Goal: Task Accomplishment & Management: Use online tool/utility

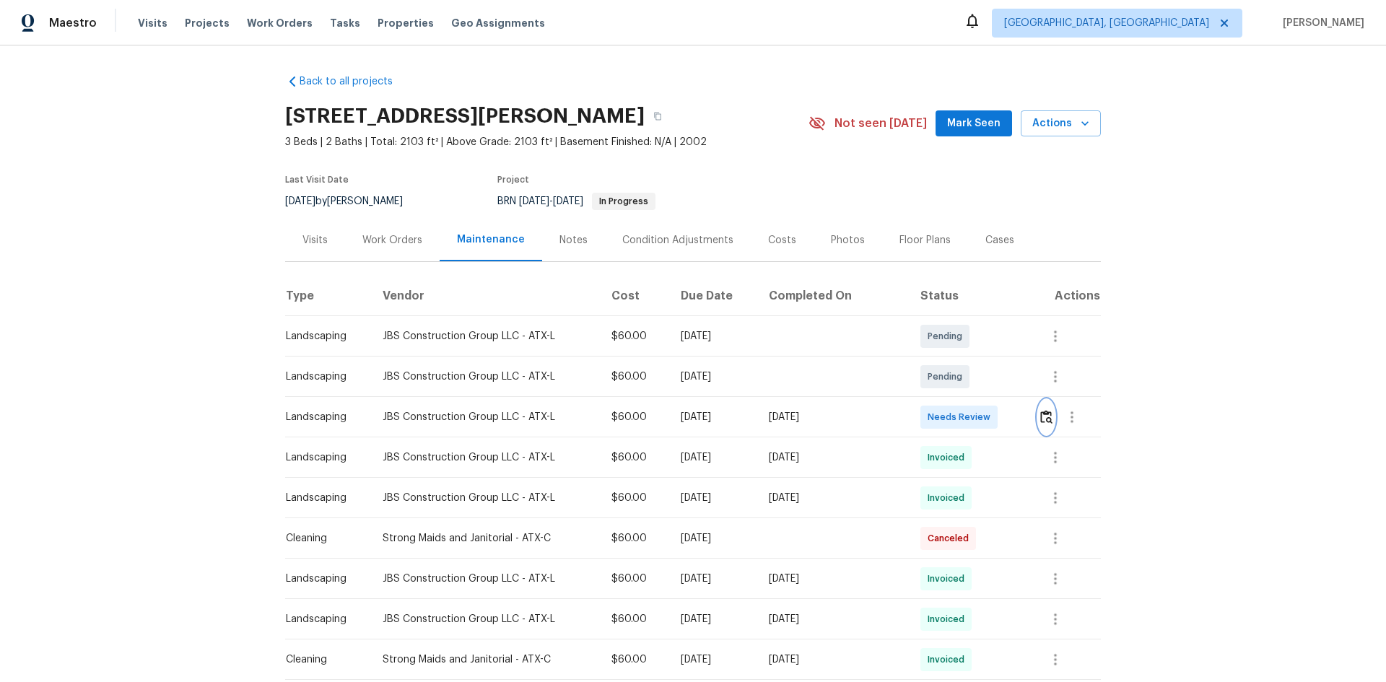
click at [1041, 417] on img "button" at bounding box center [1047, 417] width 12 height 14
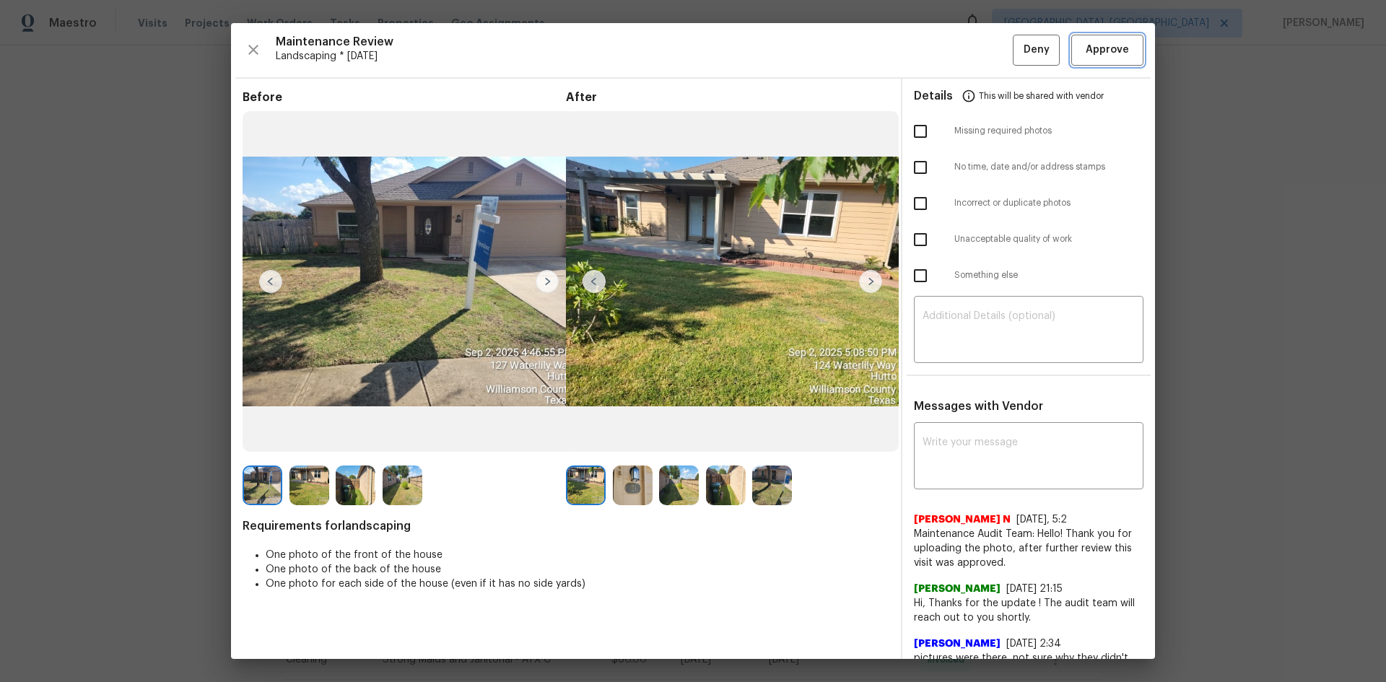
click at [1089, 44] on span "Approve" at bounding box center [1107, 50] width 43 height 18
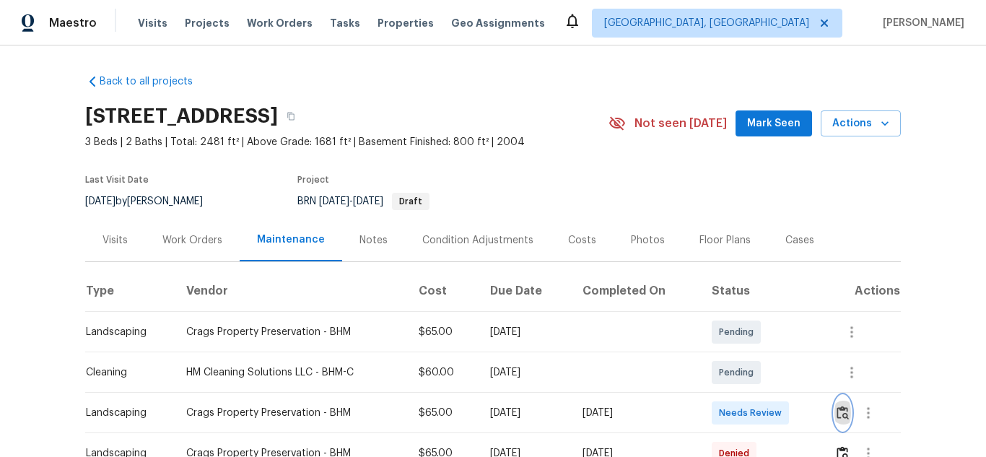
click at [843, 410] on img "button" at bounding box center [843, 413] width 12 height 14
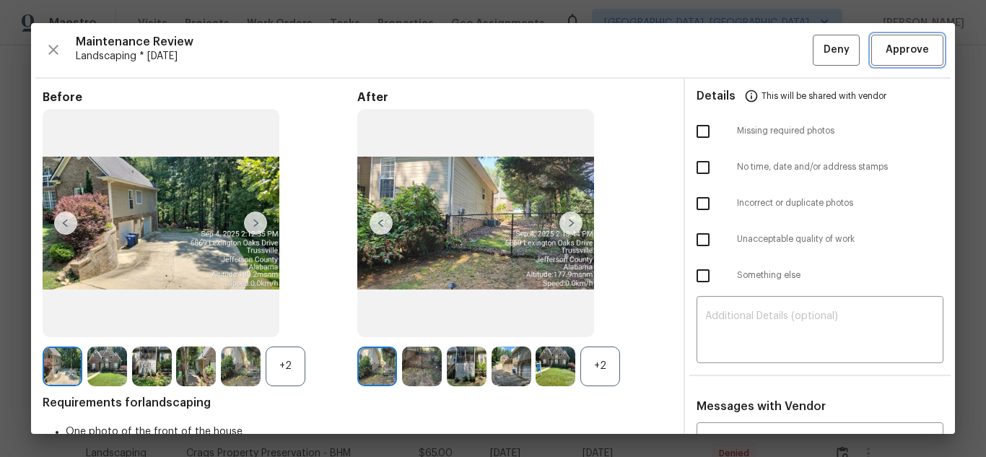
click at [894, 48] on span "Approve" at bounding box center [907, 50] width 43 height 18
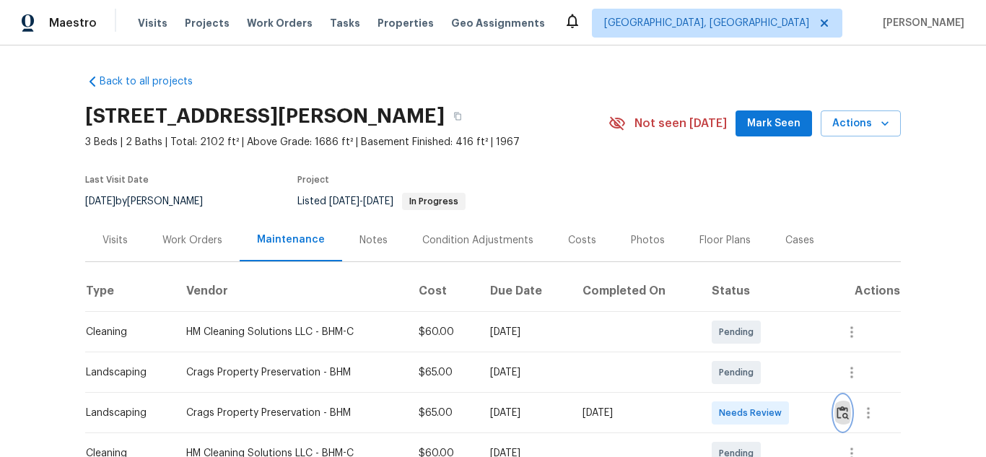
click at [840, 417] on img "button" at bounding box center [843, 413] width 12 height 14
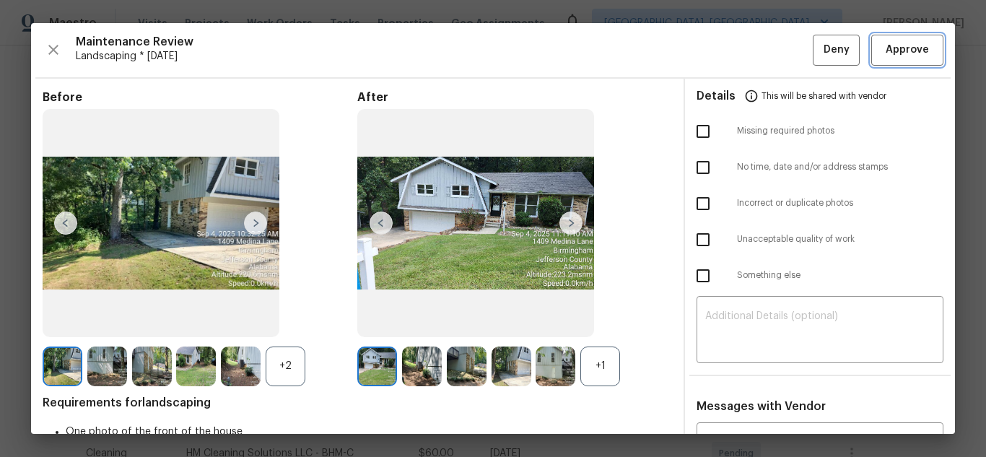
drag, startPoint x: 886, startPoint y: 43, endPoint x: 895, endPoint y: 46, distance: 9.4
click at [886, 43] on span "Approve" at bounding box center [907, 50] width 43 height 18
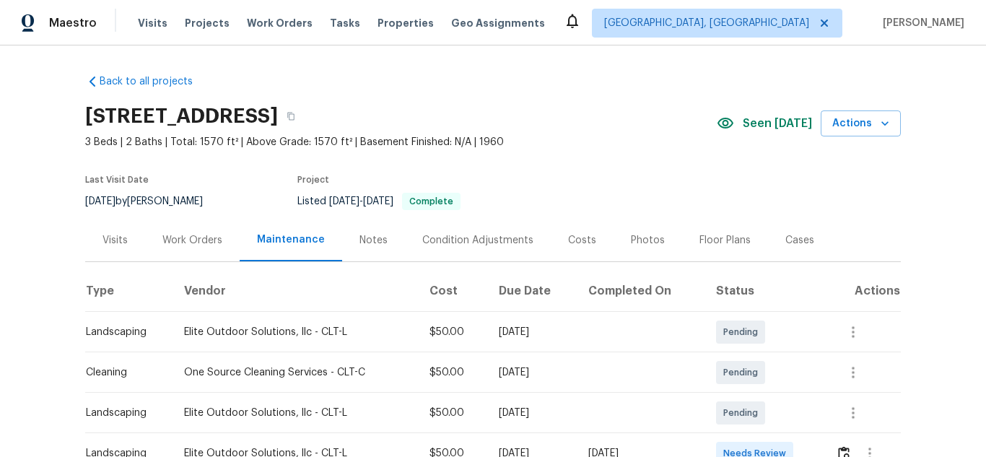
scroll to position [195, 0]
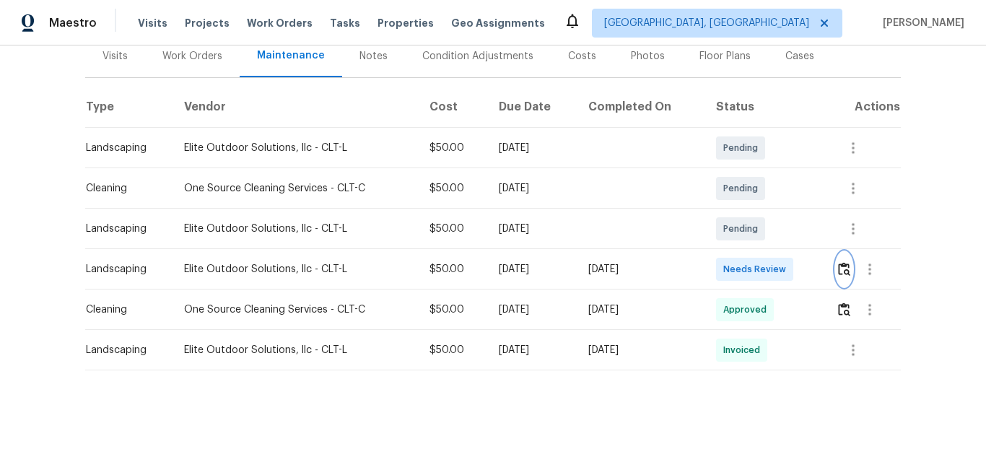
click at [847, 263] on img "button" at bounding box center [844, 269] width 12 height 14
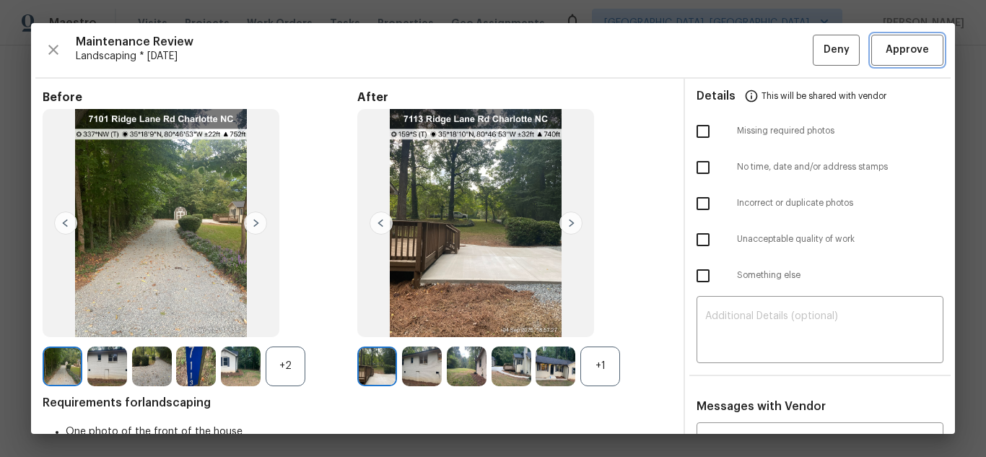
click at [903, 58] on span "Approve" at bounding box center [907, 50] width 43 height 18
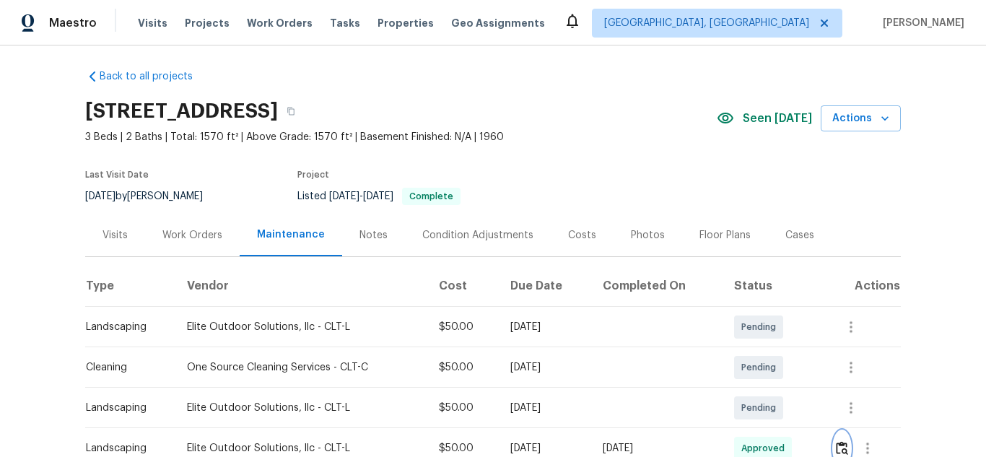
scroll to position [0, 0]
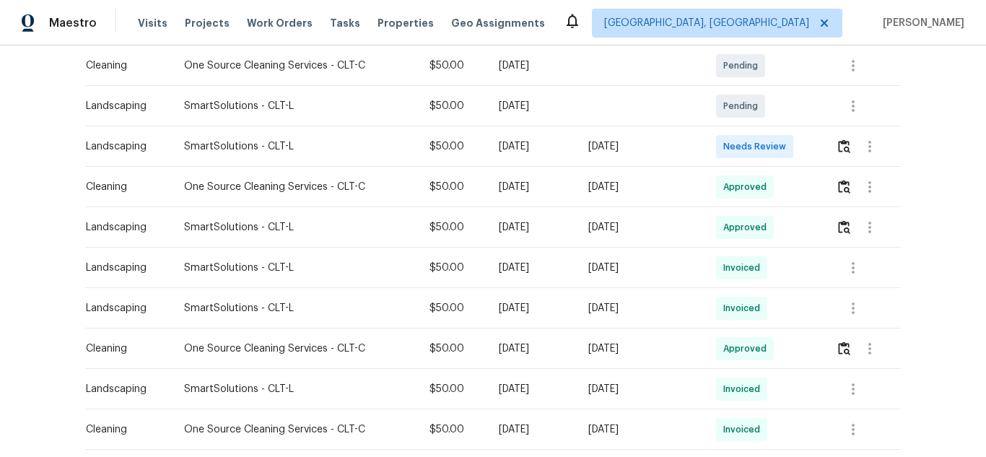
scroll to position [217, 0]
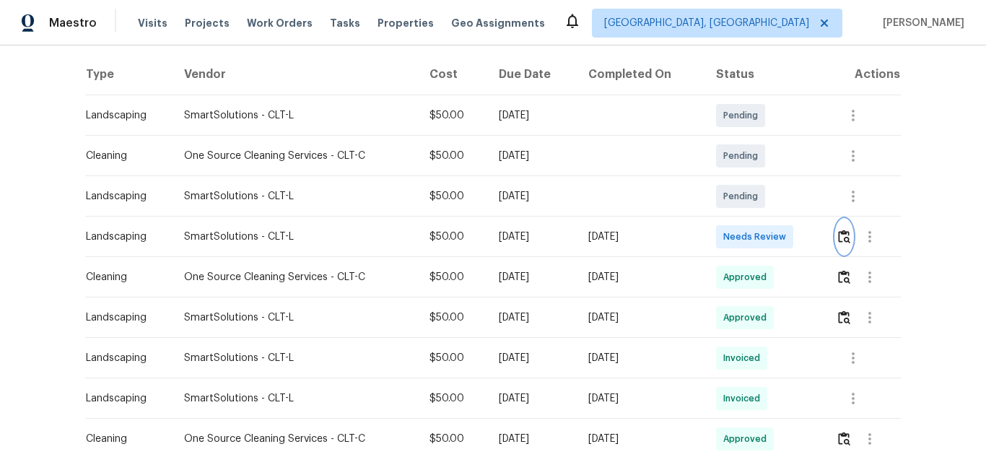
click at [843, 241] on img "button" at bounding box center [844, 237] width 12 height 14
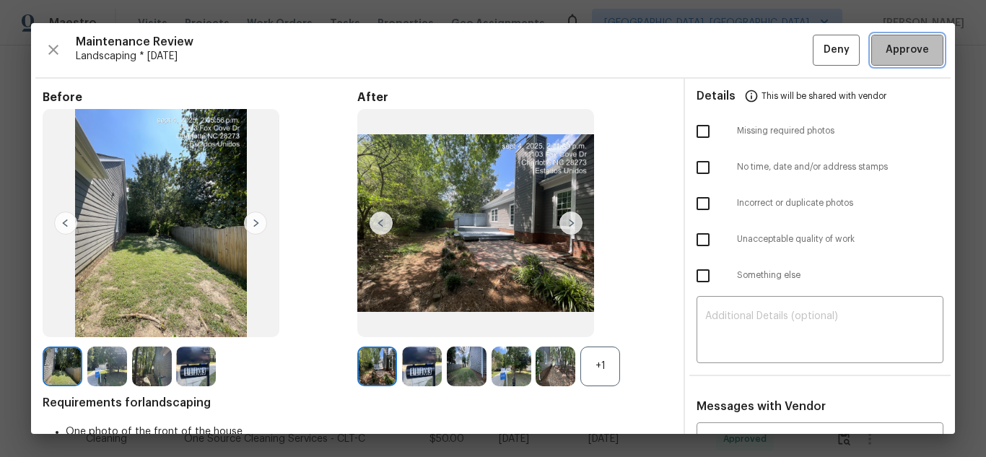
click at [915, 40] on button "Approve" at bounding box center [908, 50] width 72 height 31
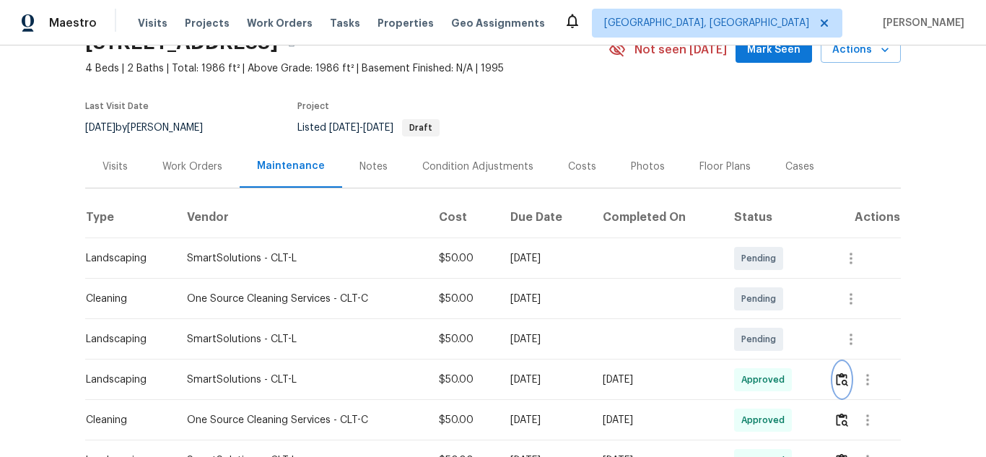
scroll to position [144, 0]
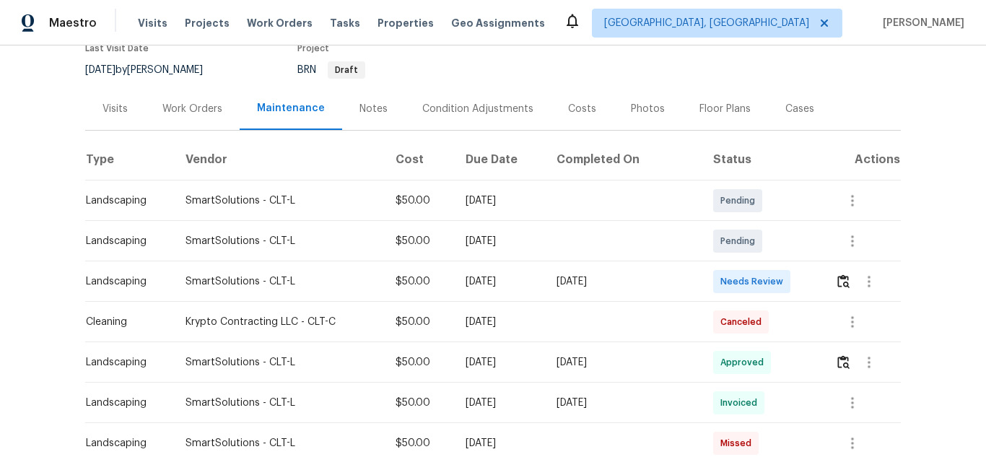
scroll to position [48, 0]
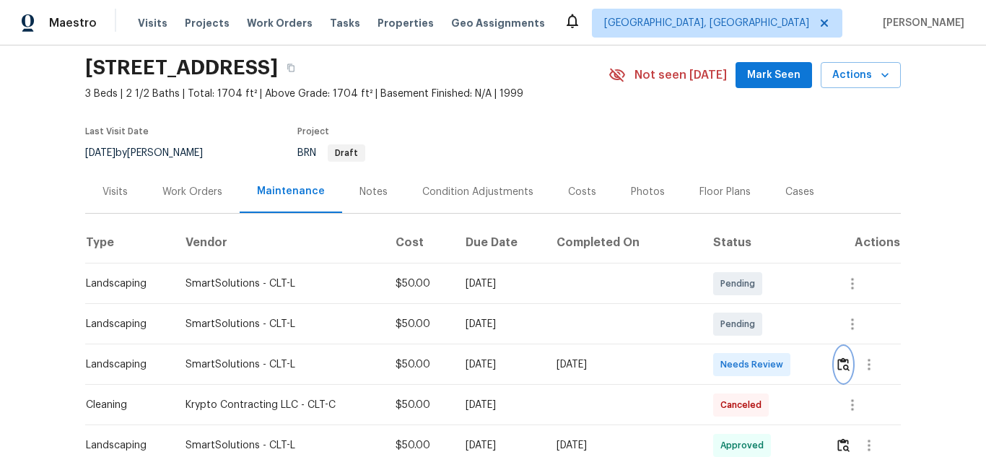
click at [840, 362] on img "button" at bounding box center [844, 364] width 12 height 14
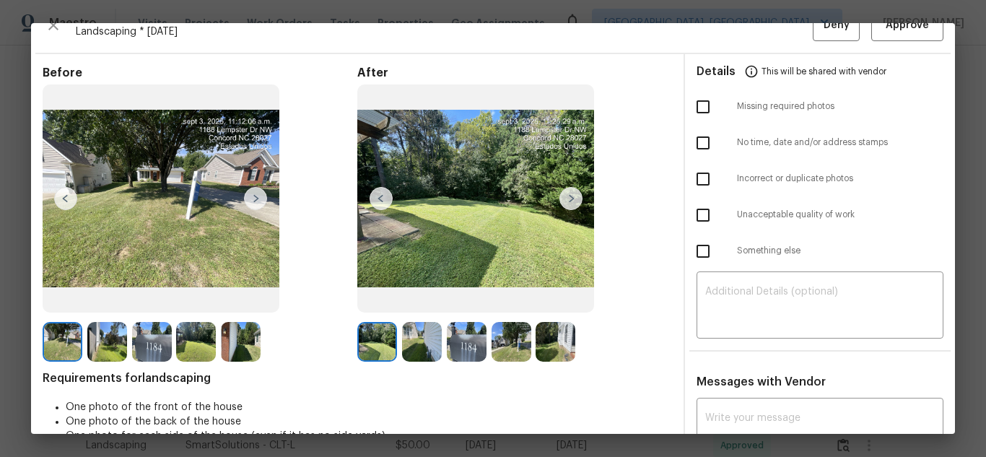
scroll to position [0, 0]
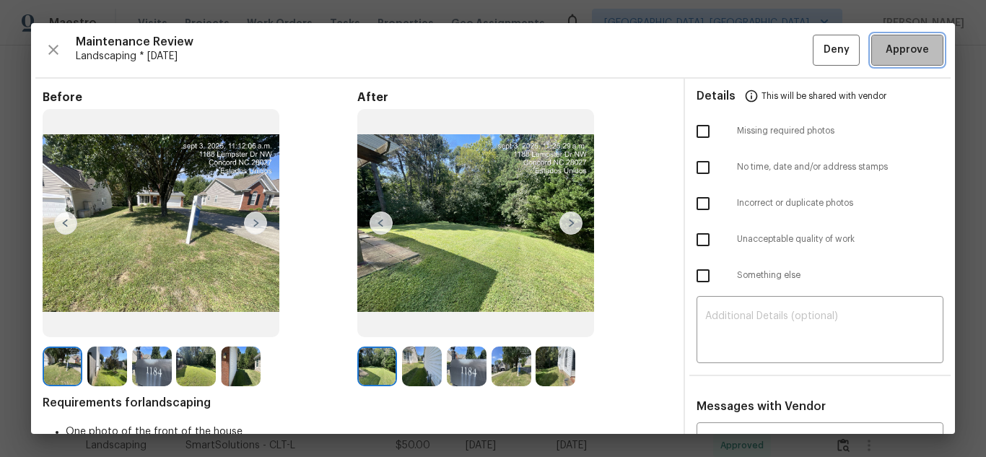
click at [895, 53] on span "Approve" at bounding box center [907, 50] width 43 height 18
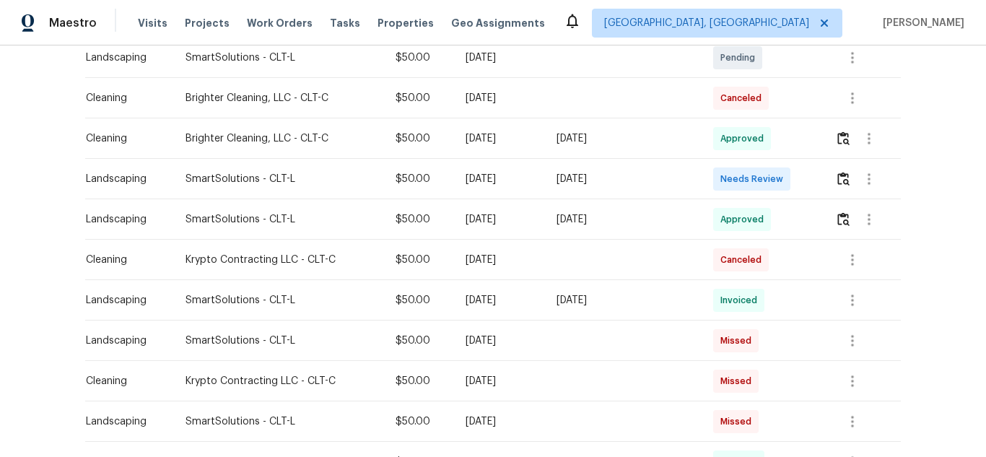
scroll to position [88, 0]
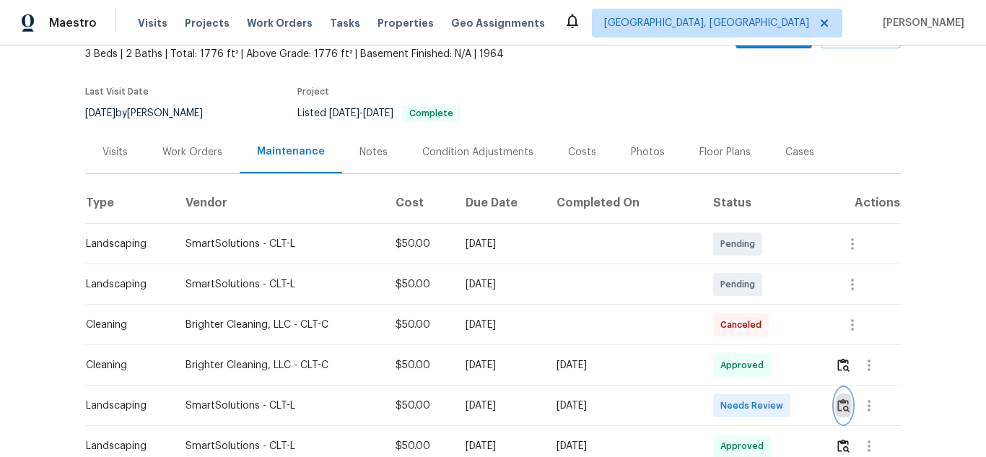
click at [835, 396] on button "button" at bounding box center [843, 405] width 17 height 35
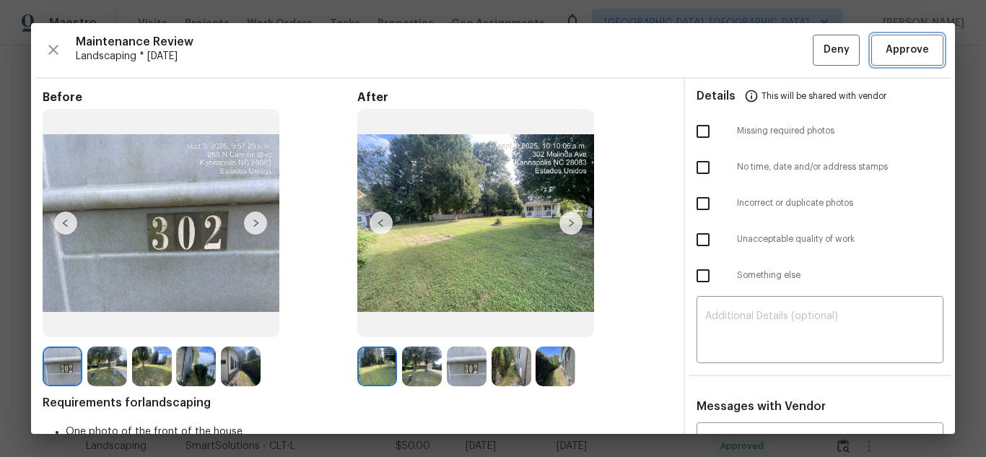
click at [899, 48] on span "Approve" at bounding box center [907, 50] width 43 height 18
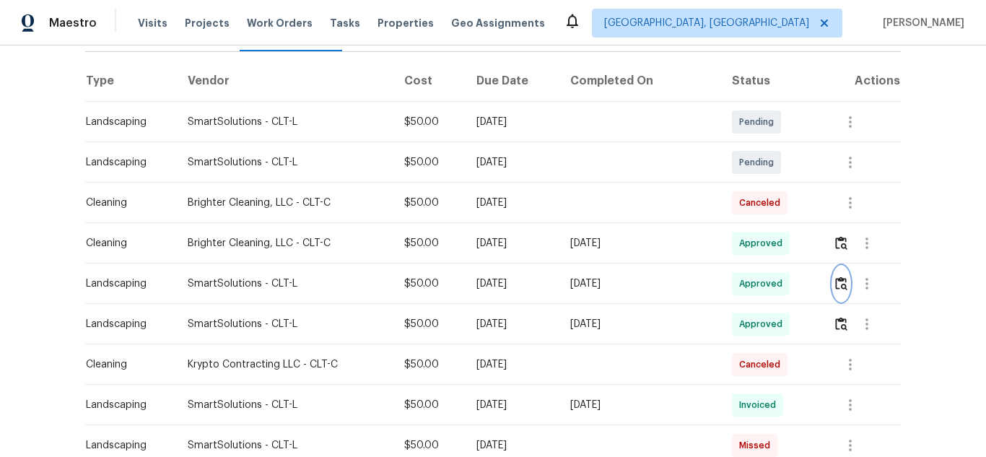
scroll to position [217, 0]
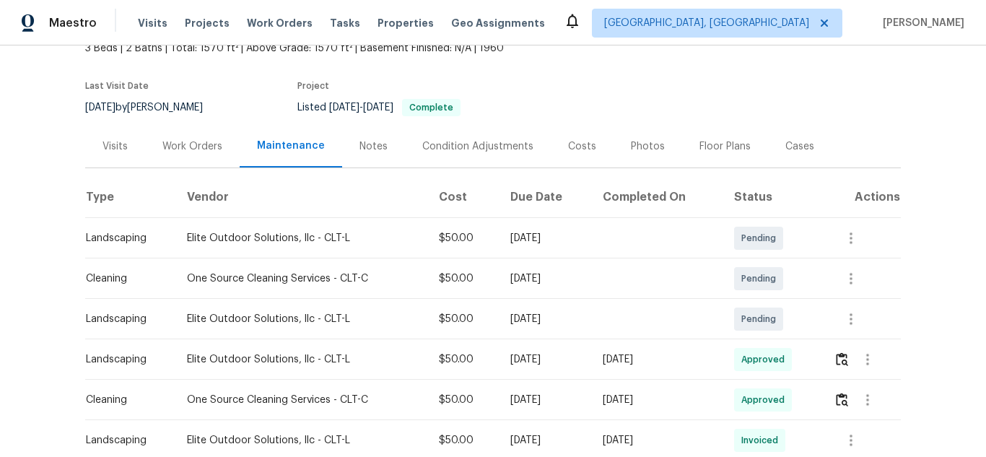
scroll to position [195, 0]
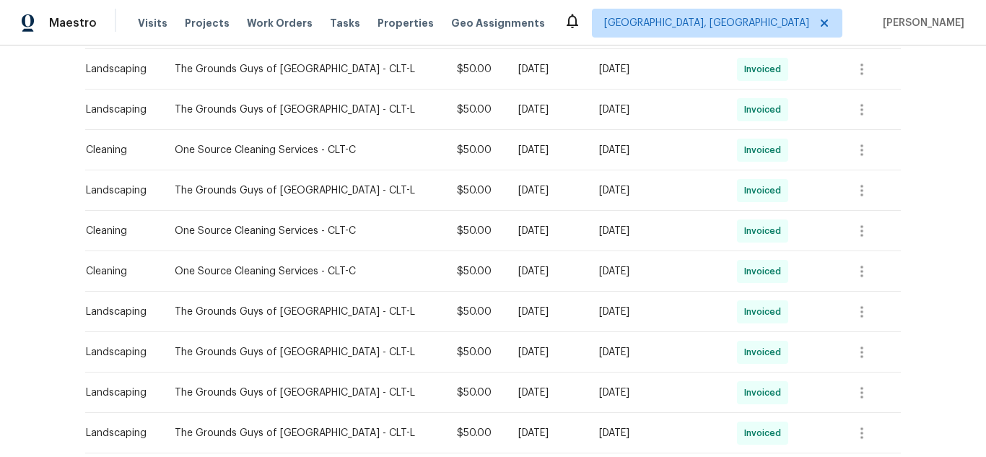
scroll to position [144, 0]
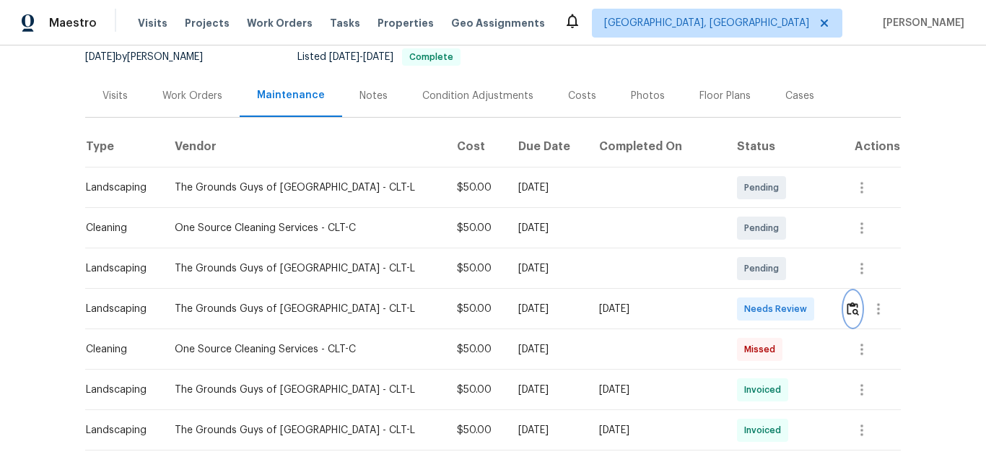
click at [845, 301] on button "button" at bounding box center [853, 309] width 17 height 35
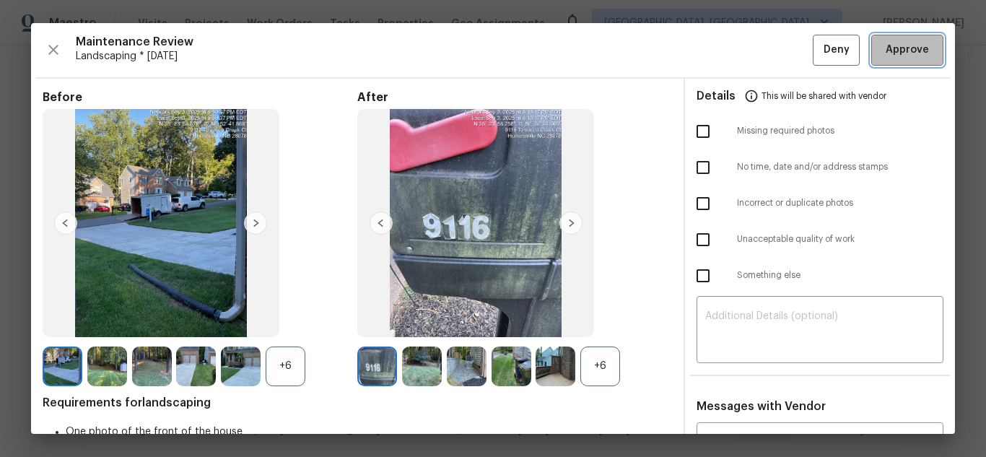
click at [917, 51] on span "Approve" at bounding box center [907, 50] width 43 height 18
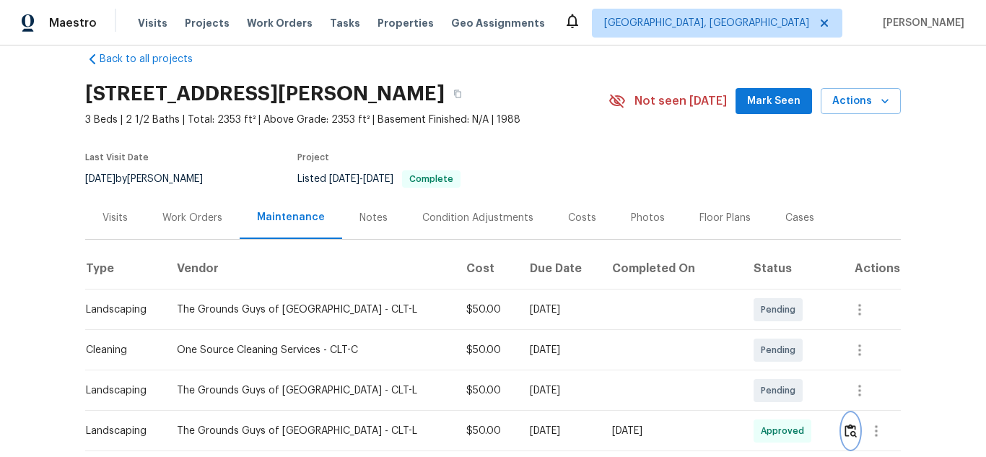
scroll to position [0, 0]
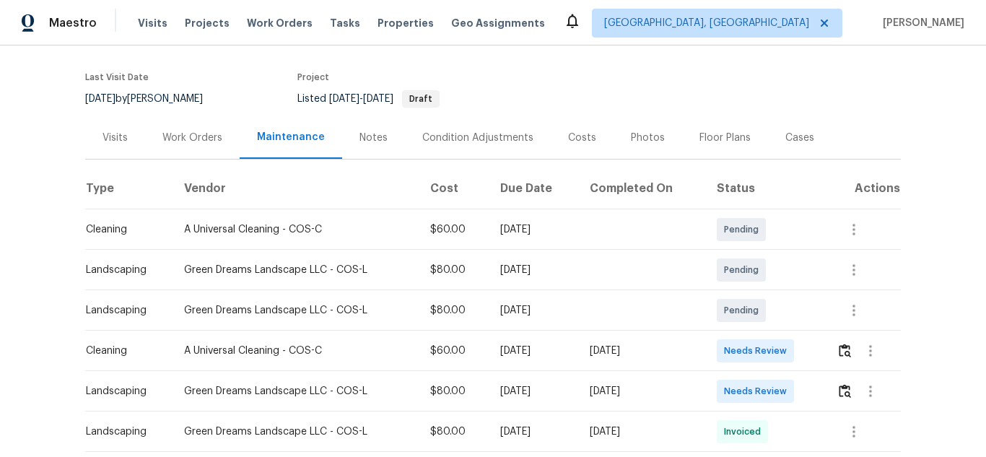
scroll to position [289, 0]
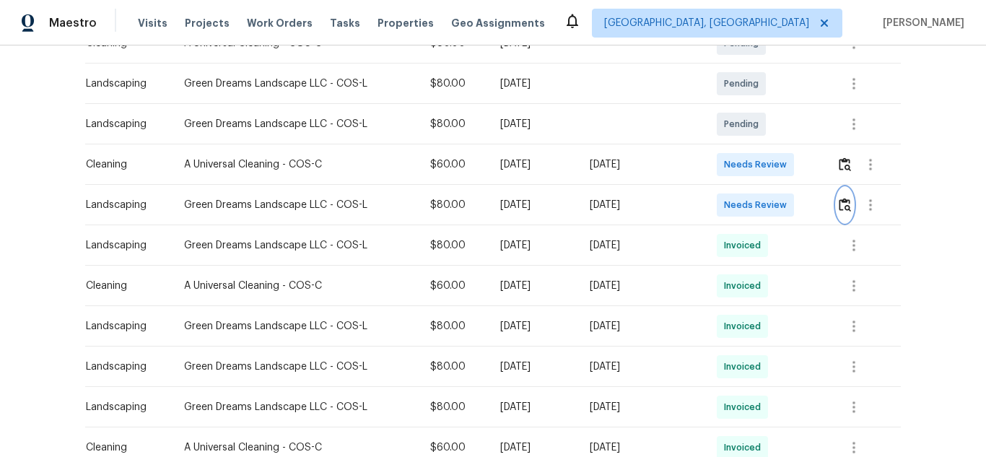
click at [850, 207] on button "button" at bounding box center [845, 205] width 17 height 35
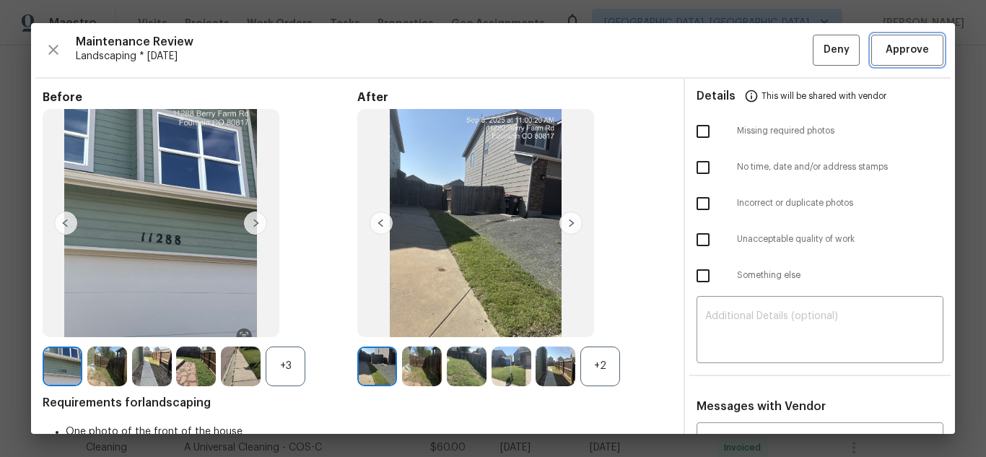
click at [891, 49] on span "Approve" at bounding box center [907, 50] width 43 height 18
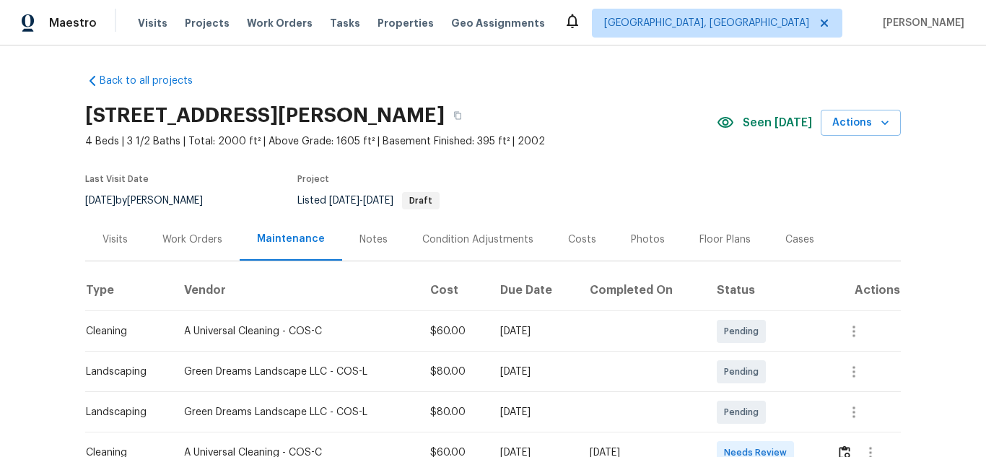
scroll to position [0, 0]
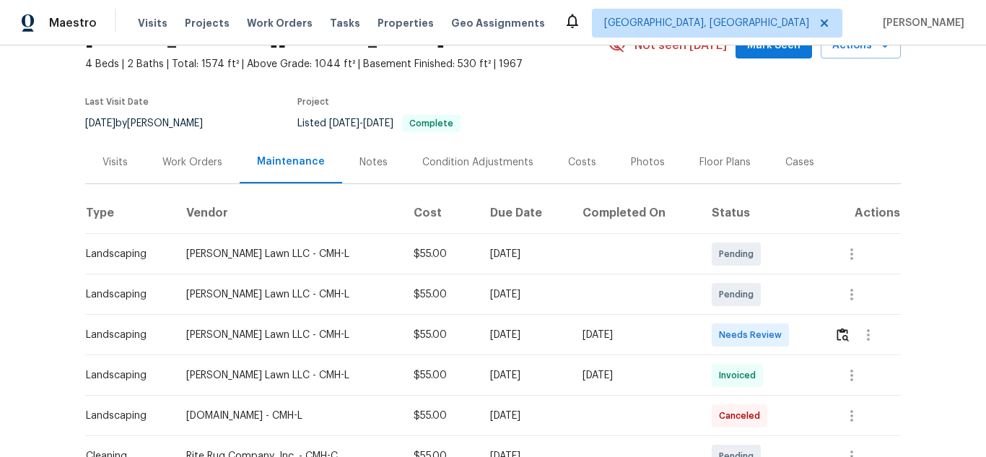
scroll to position [72, 0]
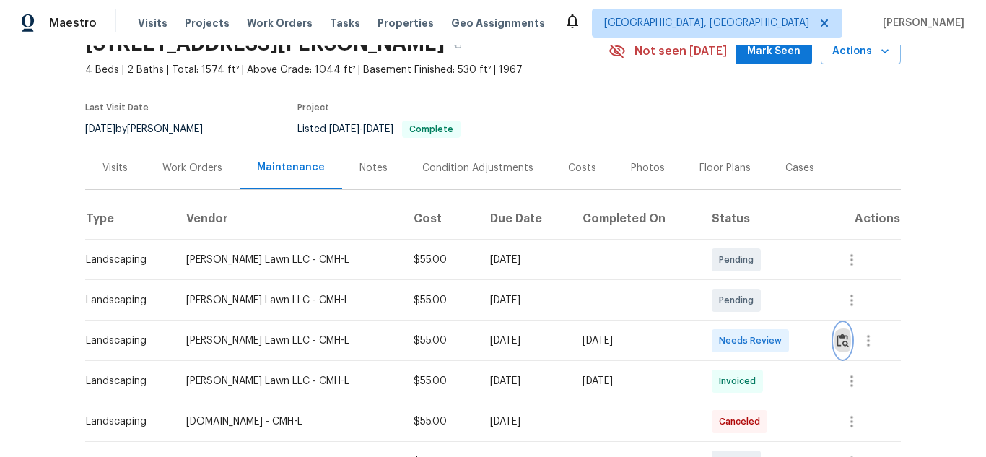
click at [835, 338] on button "button" at bounding box center [843, 340] width 17 height 35
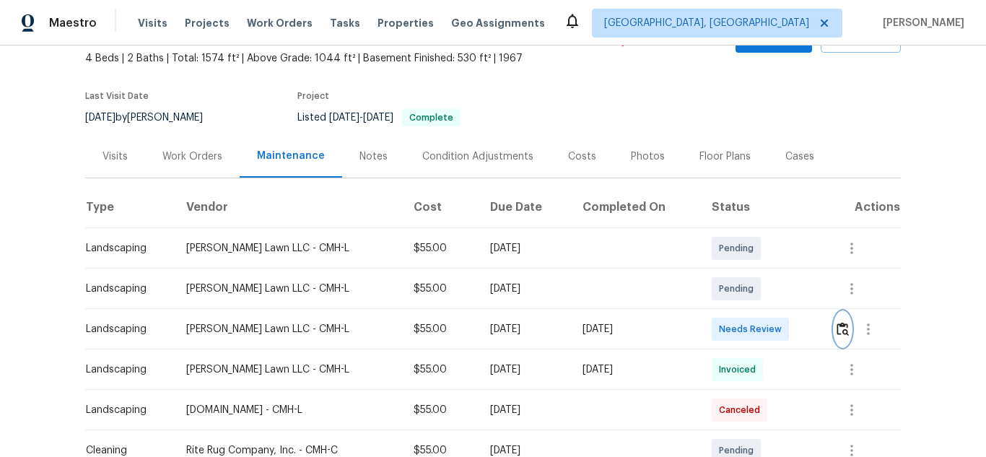
scroll to position [48, 0]
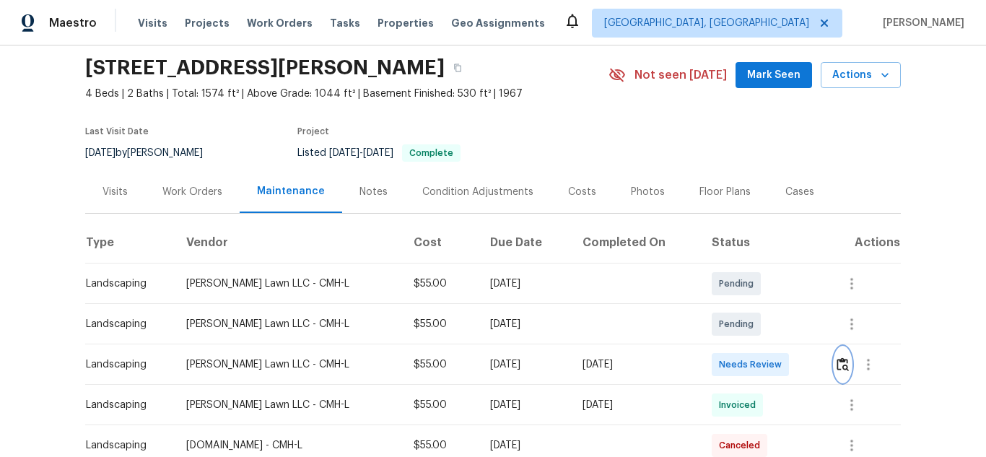
click at [839, 361] on img "button" at bounding box center [843, 364] width 12 height 14
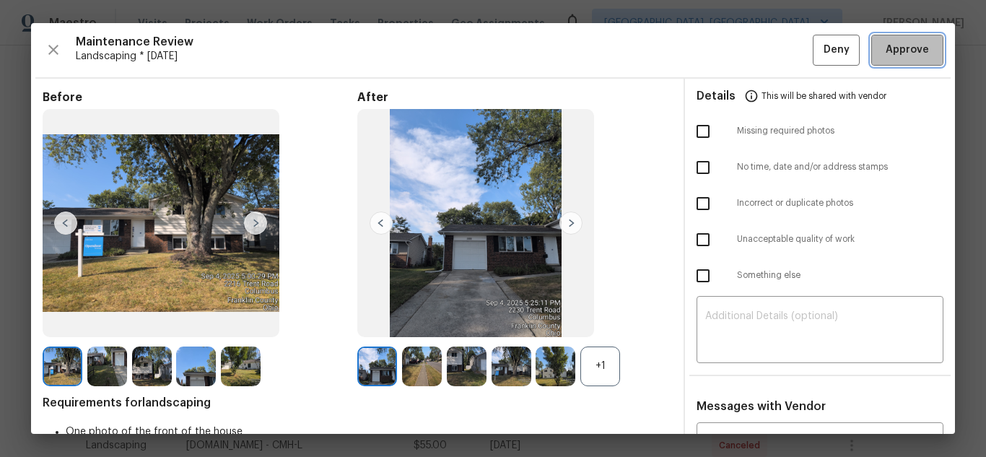
click at [911, 44] on span "Approve" at bounding box center [907, 50] width 43 height 18
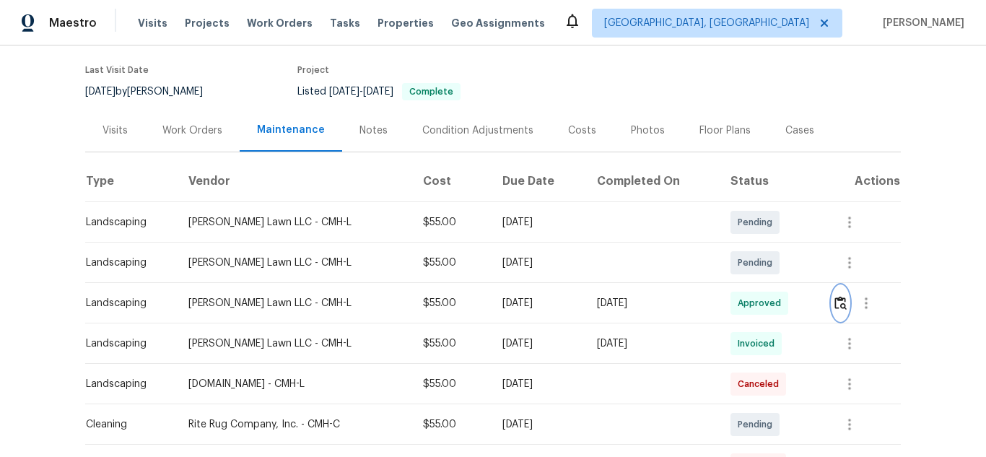
scroll to position [0, 0]
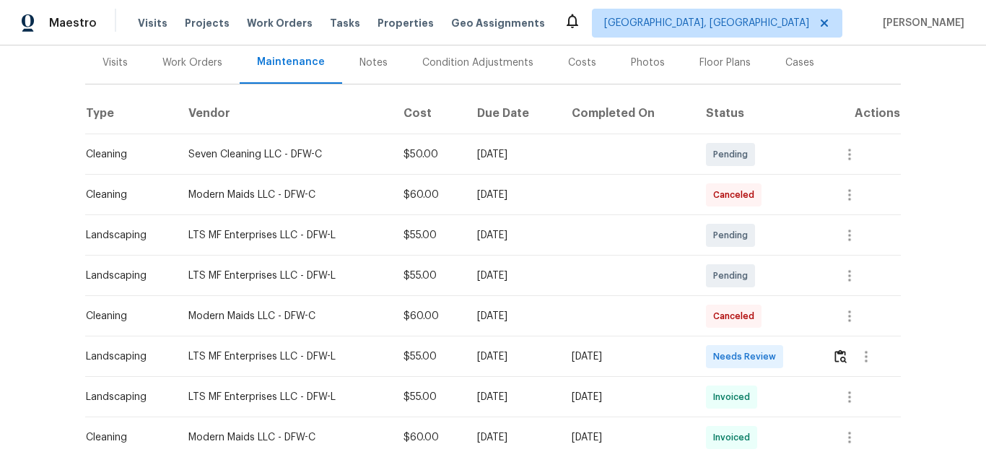
scroll to position [217, 0]
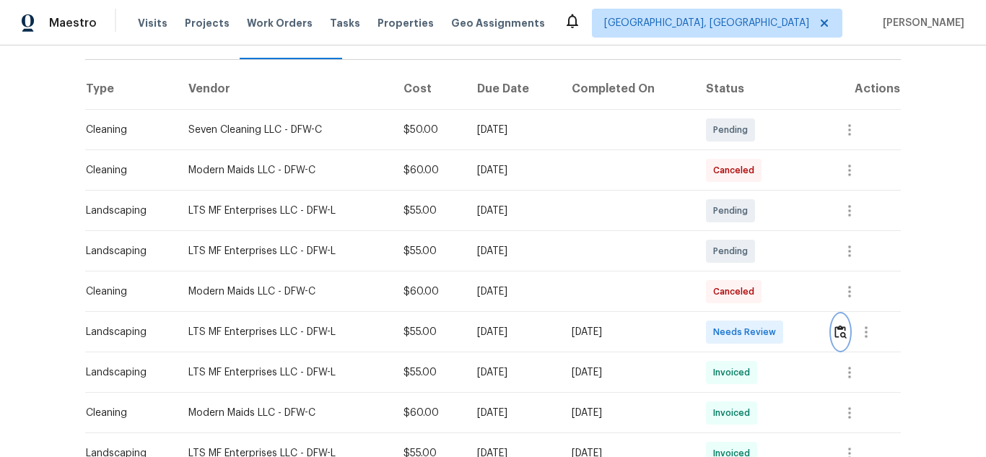
click at [840, 325] on img "button" at bounding box center [841, 332] width 12 height 14
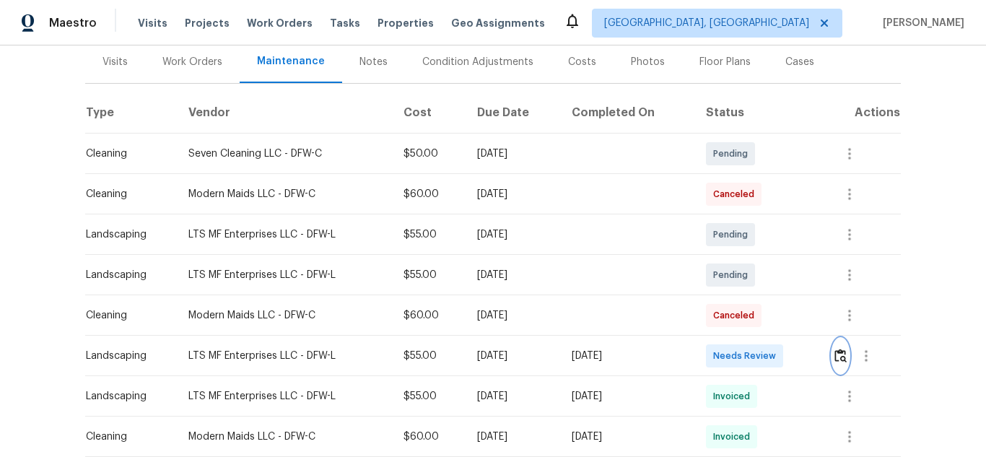
click at [835, 349] on img "button" at bounding box center [841, 356] width 12 height 14
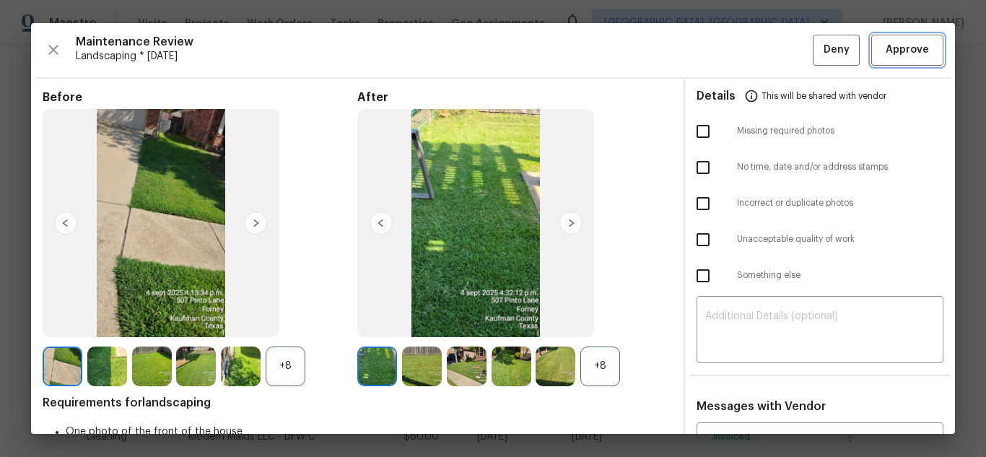
click at [886, 51] on span "Approve" at bounding box center [907, 50] width 43 height 18
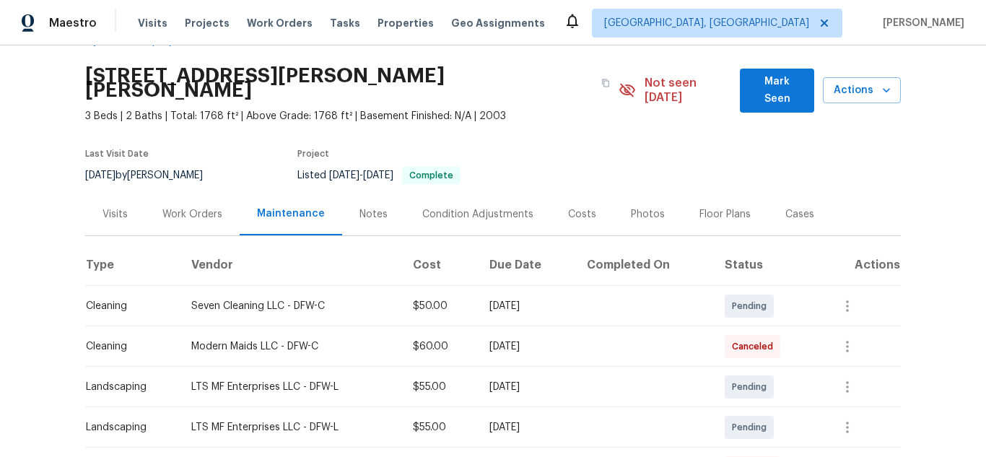
scroll to position [0, 0]
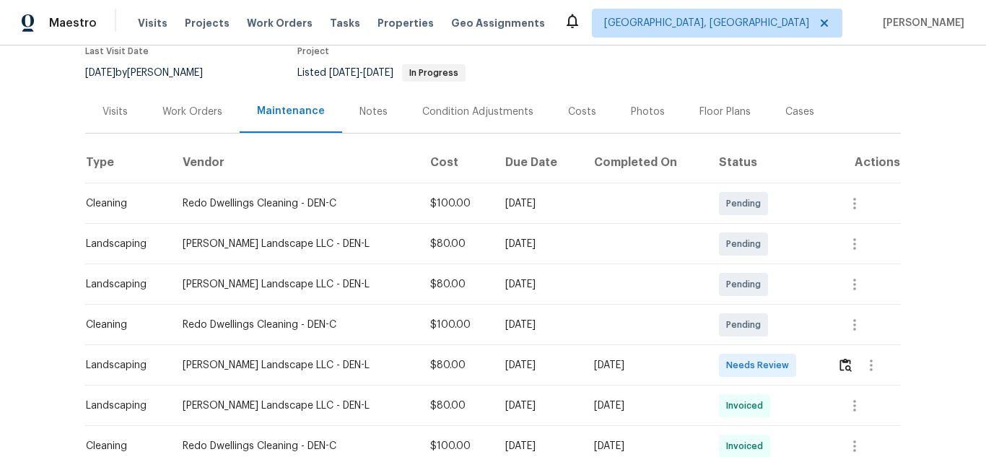
scroll to position [144, 0]
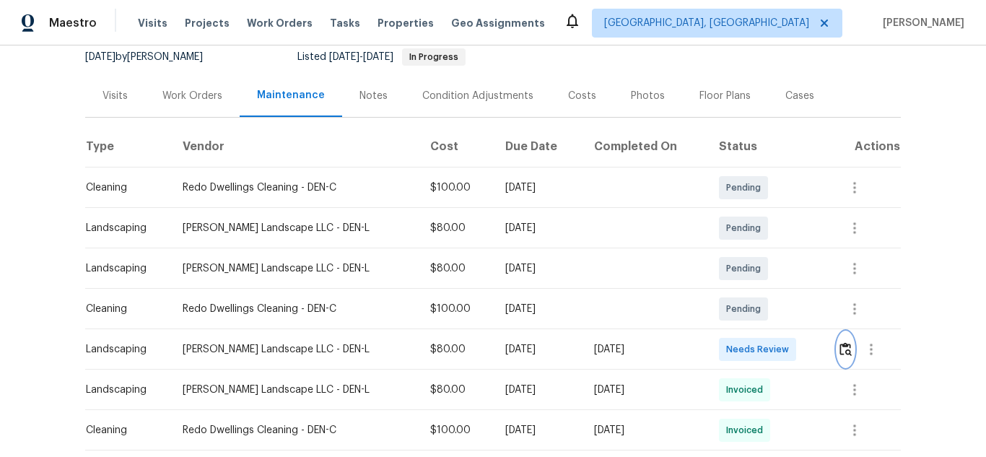
click at [838, 356] on button "button" at bounding box center [846, 349] width 17 height 35
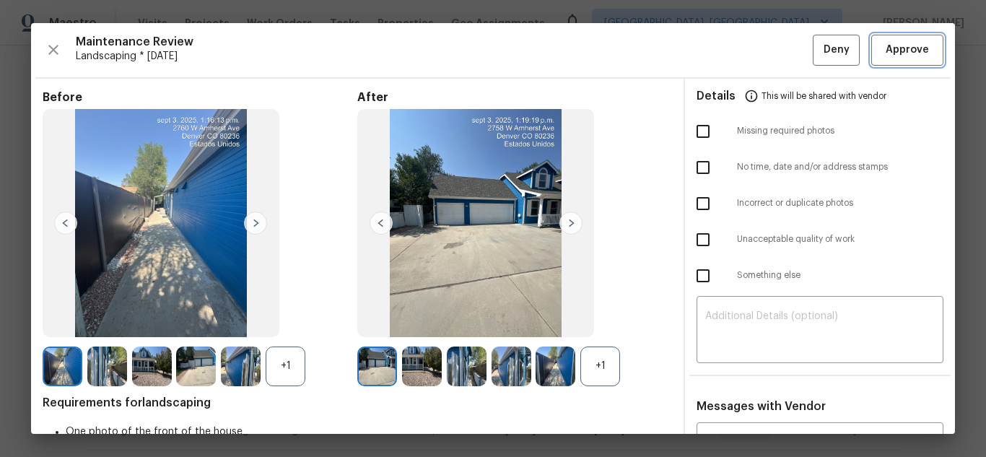
click at [898, 52] on span "Approve" at bounding box center [907, 50] width 43 height 18
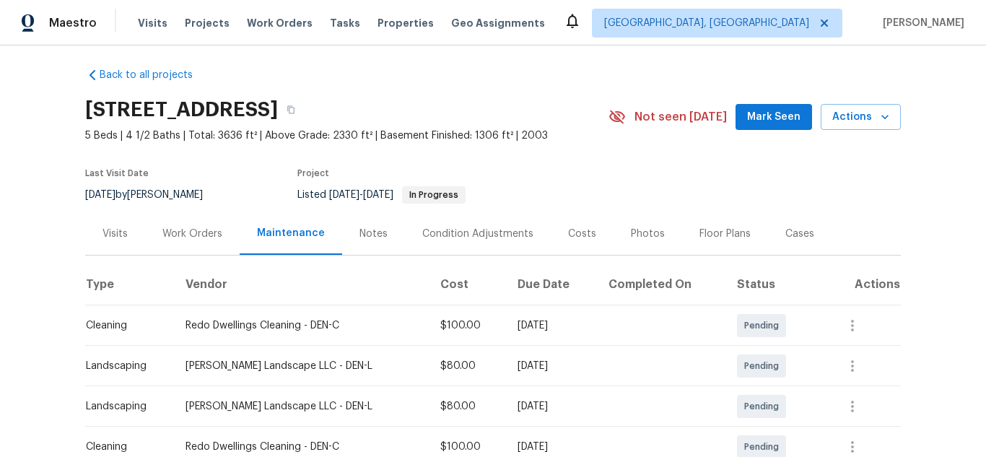
scroll to position [0, 0]
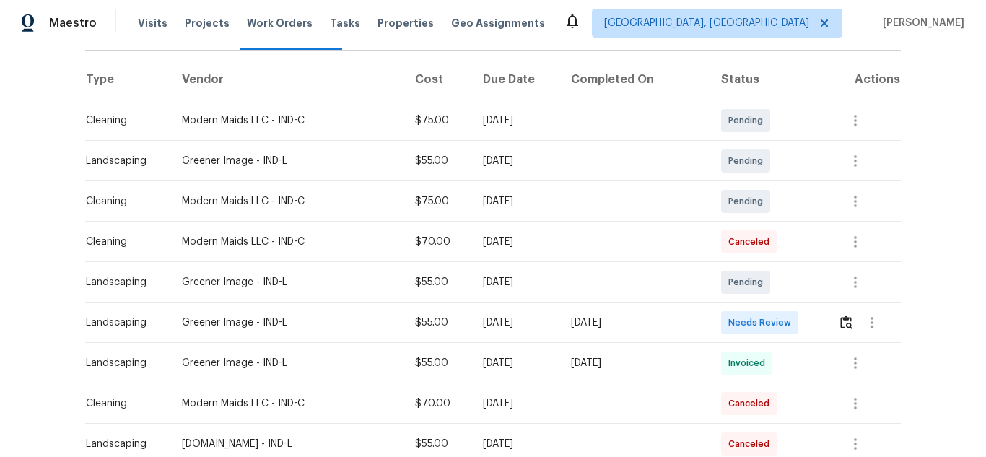
scroll to position [217, 0]
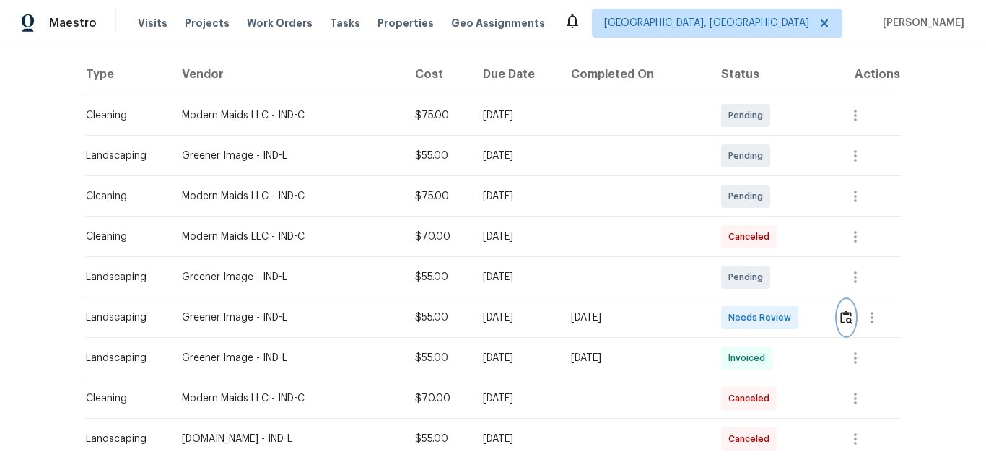
click at [843, 320] on img "button" at bounding box center [846, 317] width 12 height 14
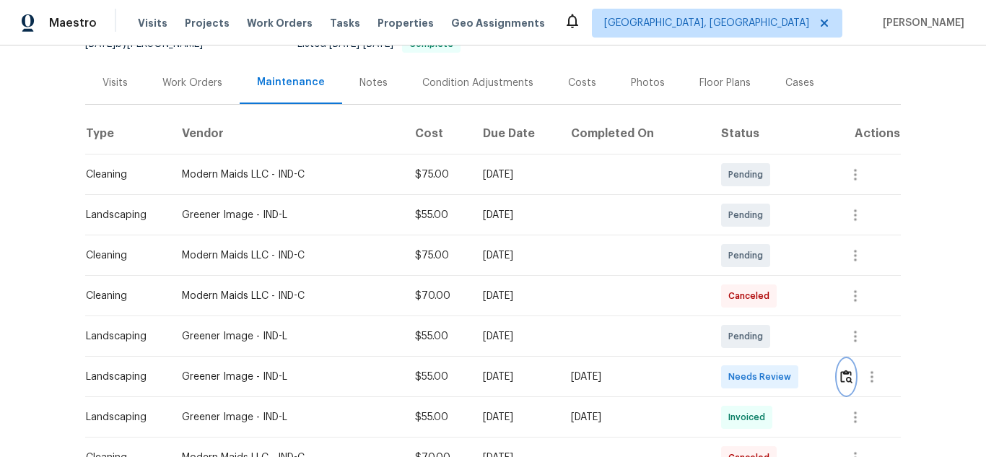
scroll to position [121, 0]
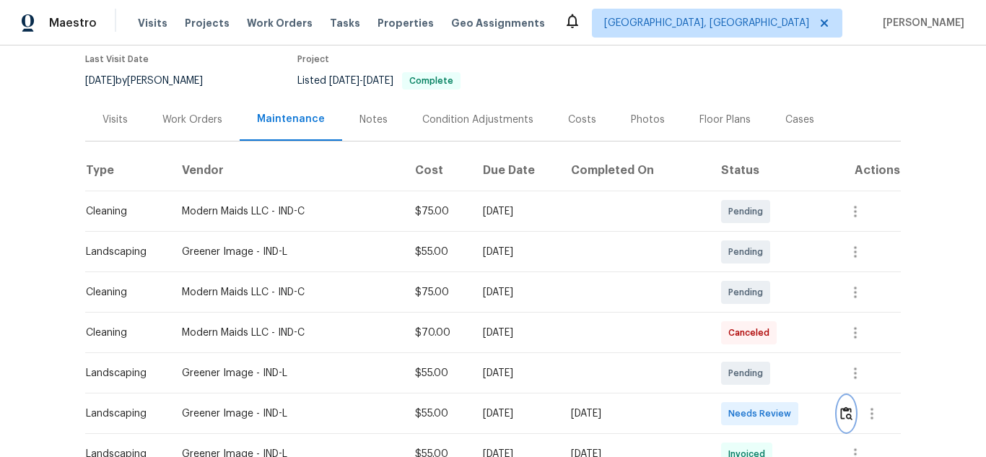
click at [838, 403] on button "button" at bounding box center [846, 413] width 17 height 35
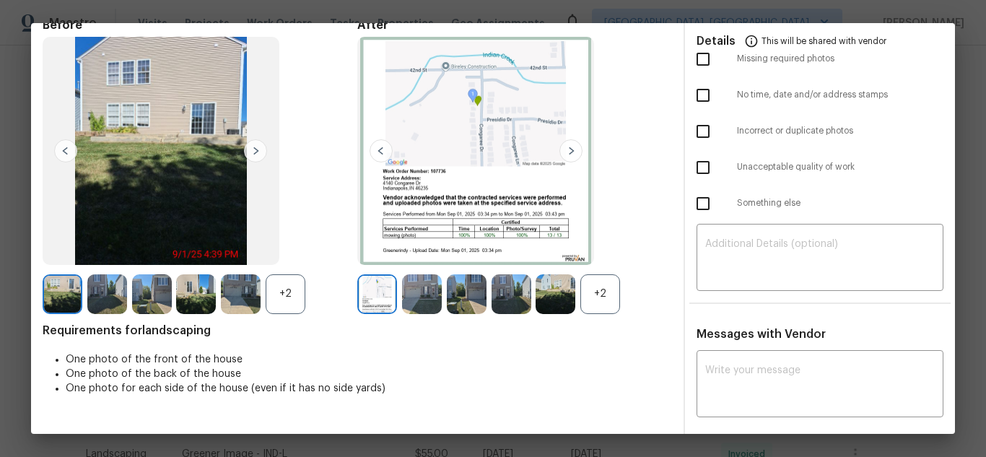
scroll to position [0, 0]
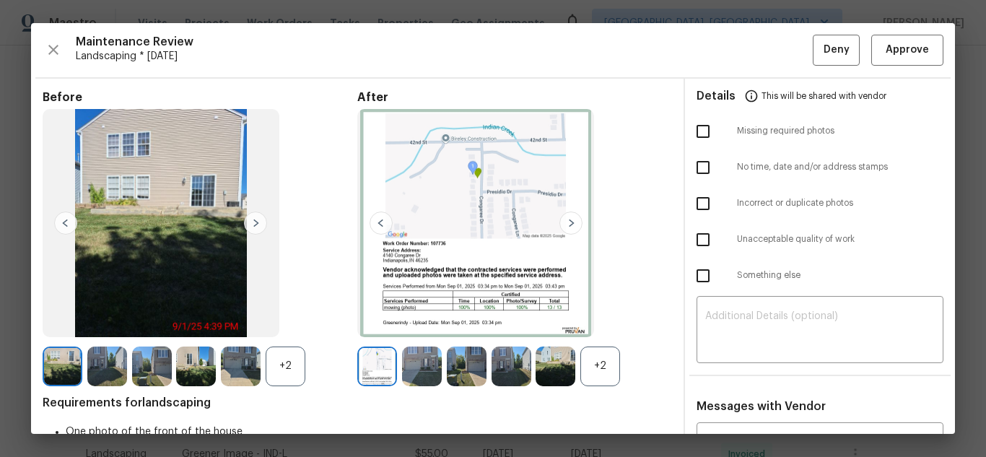
click at [570, 221] on img at bounding box center [571, 223] width 23 height 23
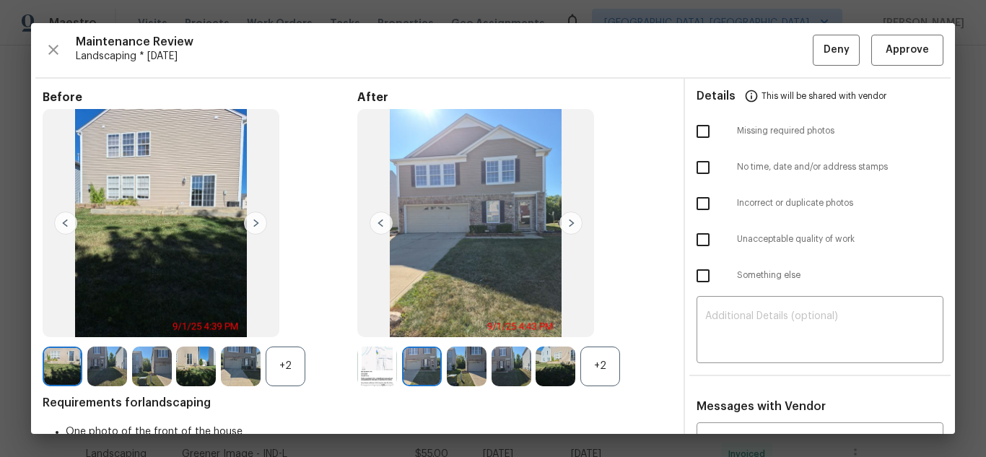
click at [567, 221] on img at bounding box center [571, 223] width 23 height 23
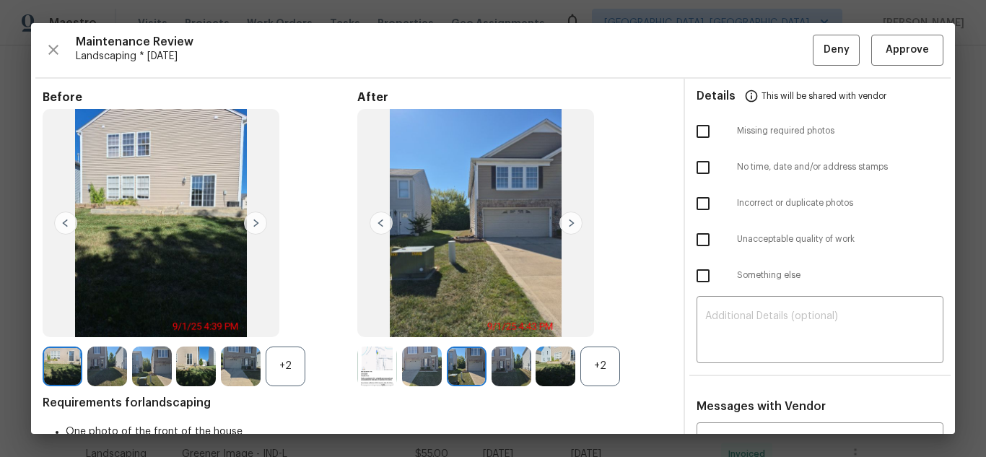
click at [407, 361] on img at bounding box center [422, 367] width 40 height 40
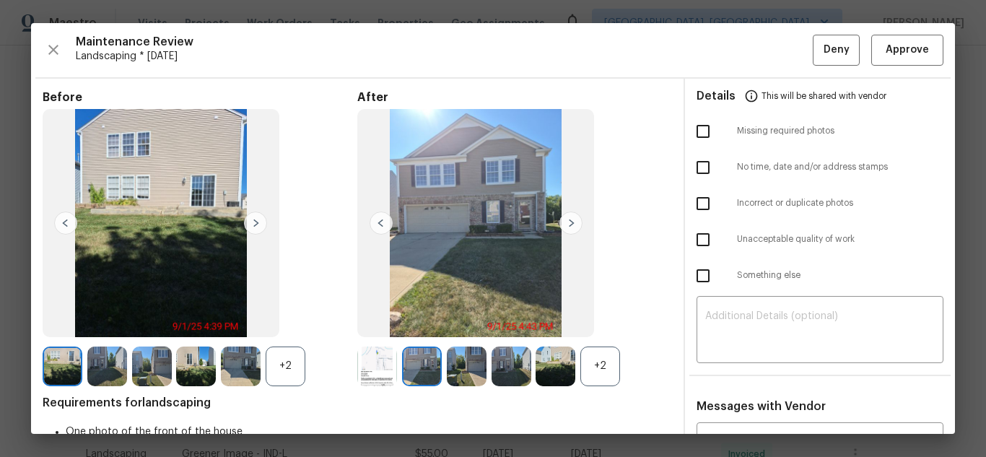
click at [407, 361] on img at bounding box center [422, 367] width 40 height 40
click at [373, 361] on img at bounding box center [377, 367] width 40 height 40
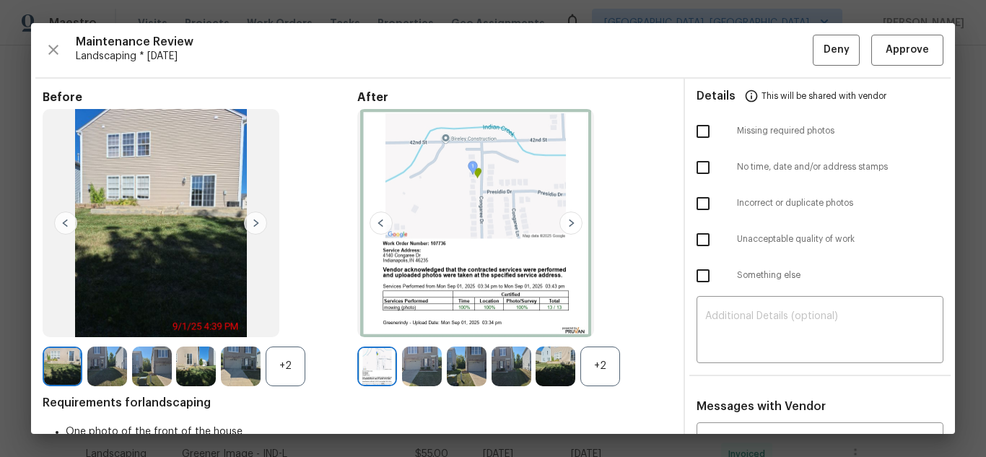
click at [373, 361] on img at bounding box center [377, 367] width 40 height 40
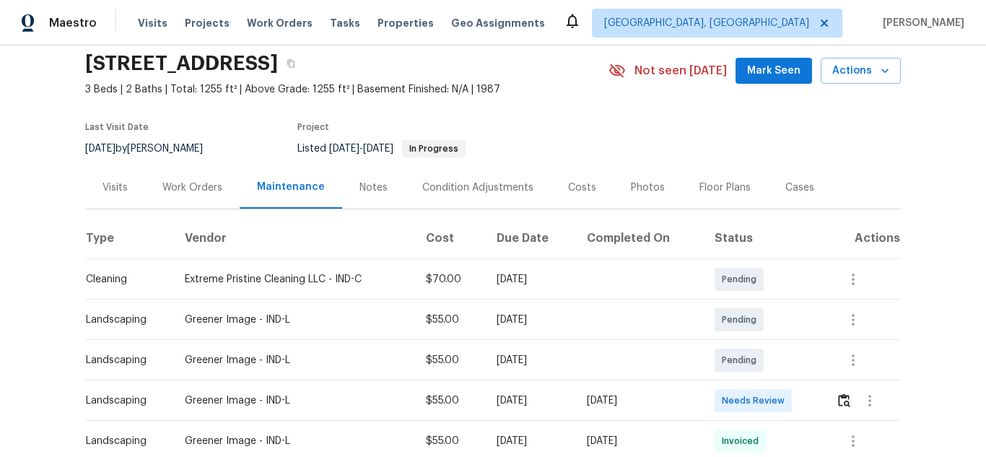
scroll to position [48, 0]
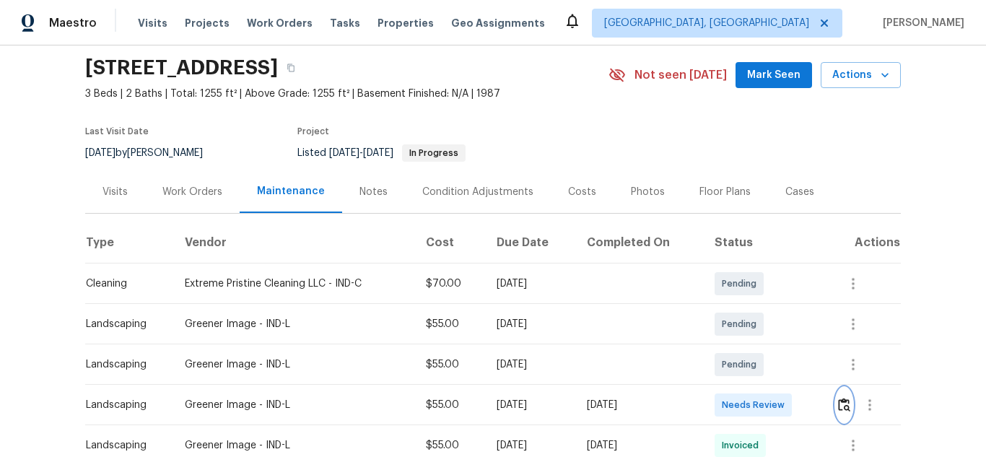
click at [840, 412] on img "button" at bounding box center [844, 405] width 12 height 14
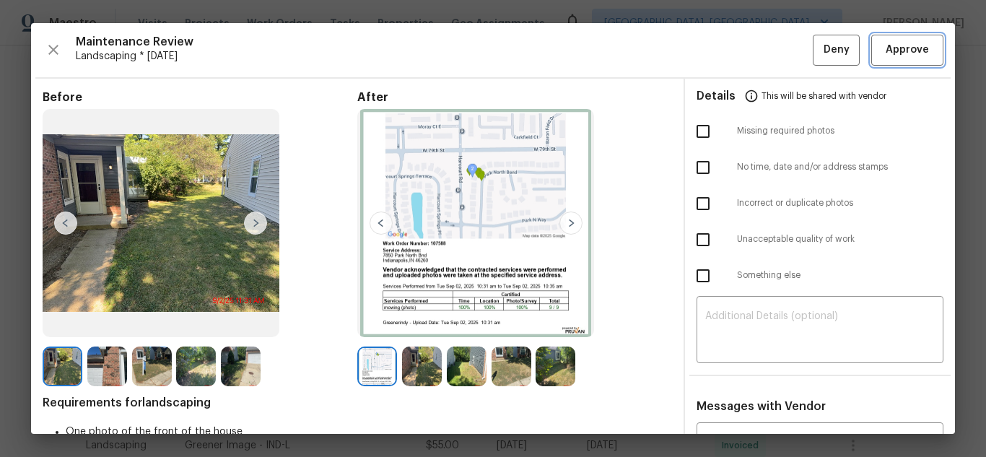
click at [890, 60] on button "Approve" at bounding box center [908, 50] width 72 height 31
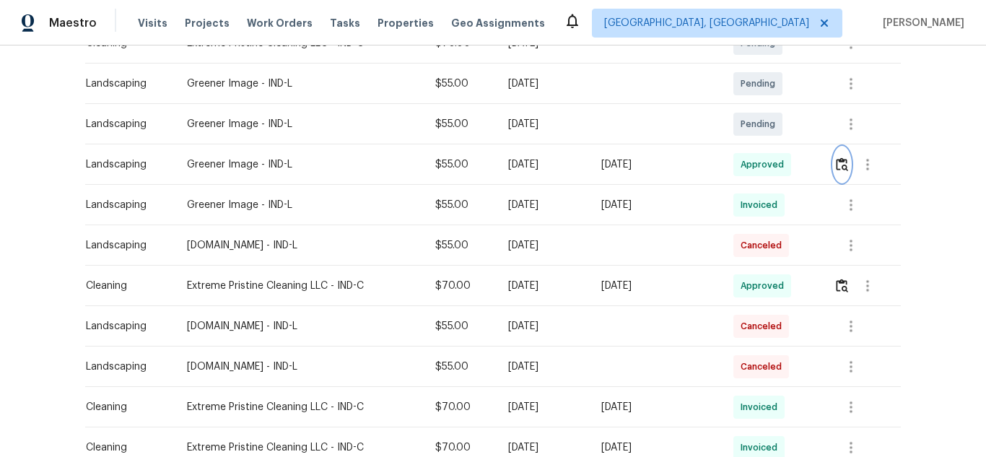
scroll to position [217, 0]
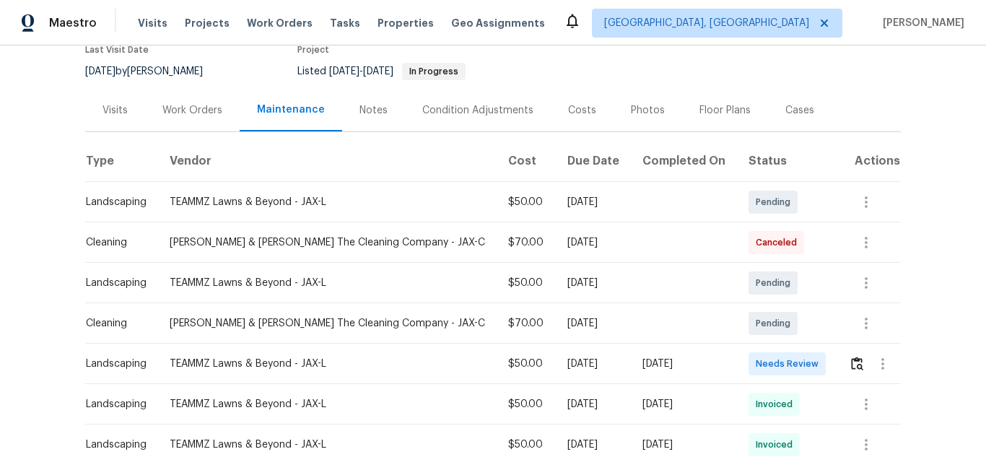
scroll to position [144, 0]
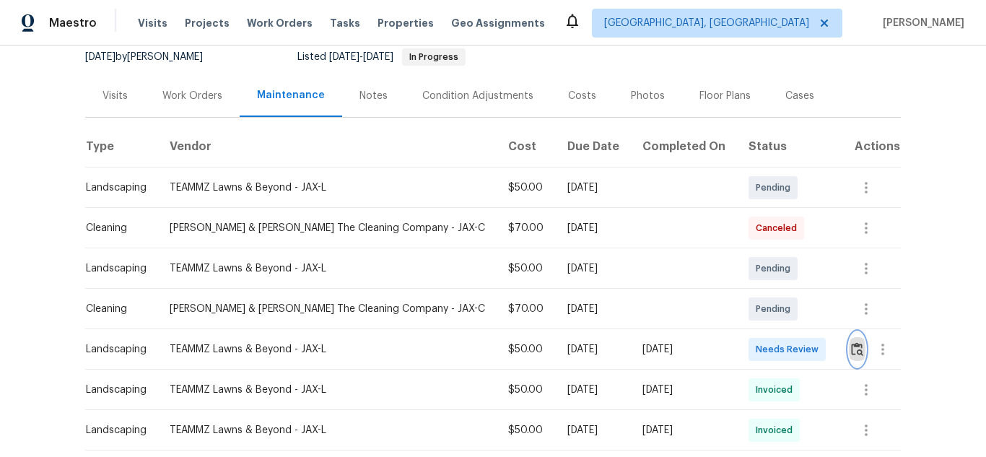
click at [851, 353] on img "button" at bounding box center [857, 349] width 12 height 14
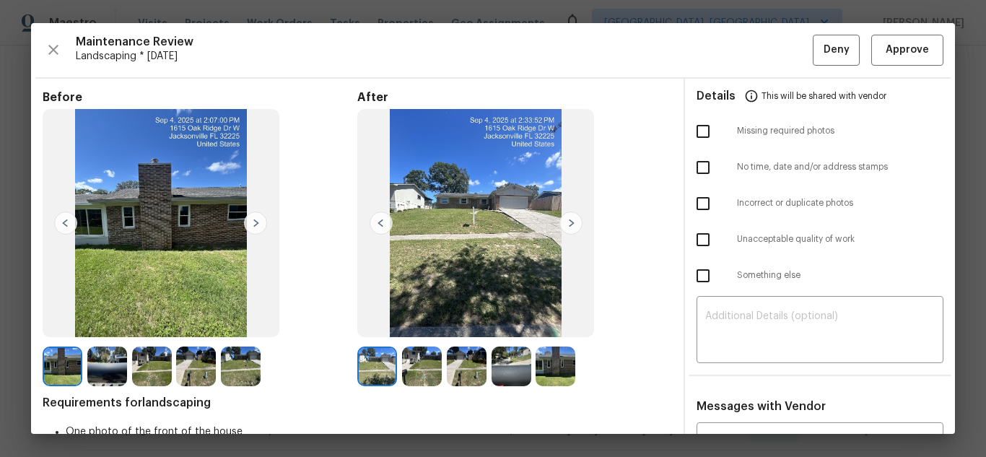
drag, startPoint x: 725, startPoint y: 14, endPoint x: 728, endPoint y: 21, distance: 7.8
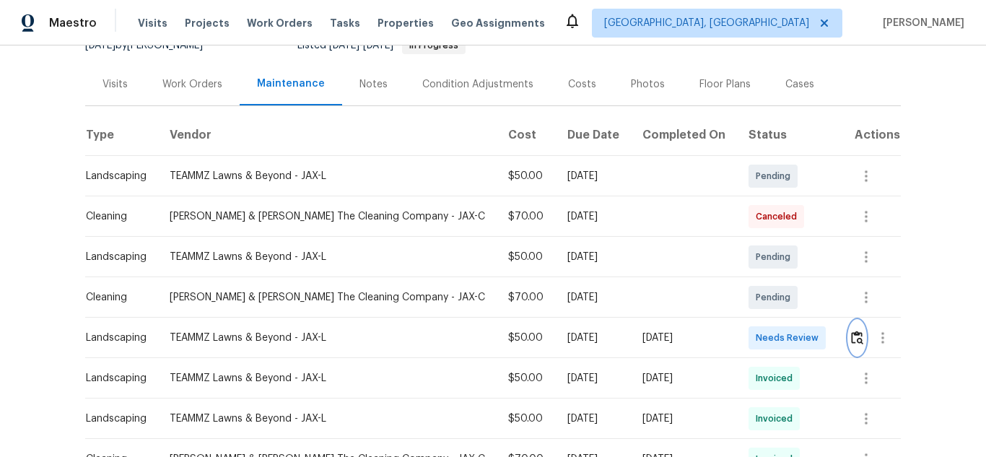
scroll to position [48, 0]
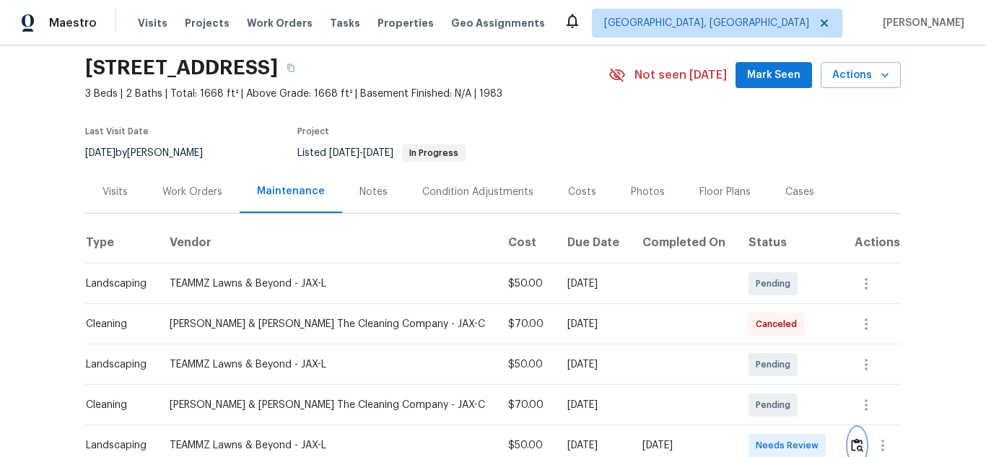
click at [851, 443] on img "button" at bounding box center [857, 445] width 12 height 14
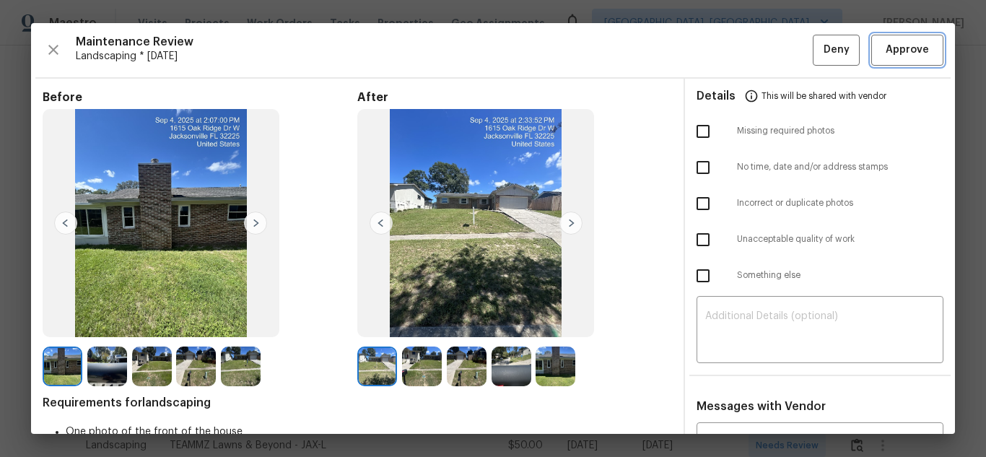
drag, startPoint x: 898, startPoint y: 58, endPoint x: 909, endPoint y: 123, distance: 66.7
click at [898, 58] on span "Approve" at bounding box center [907, 50] width 43 height 18
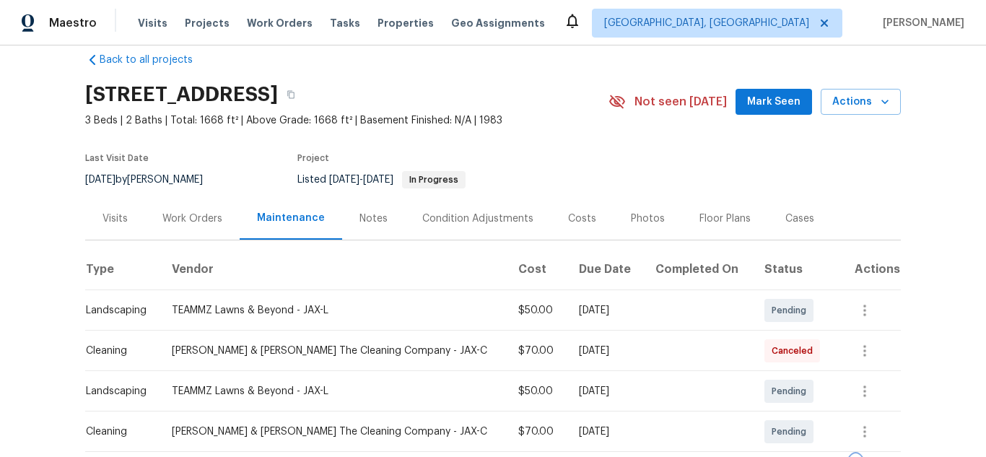
scroll to position [0, 0]
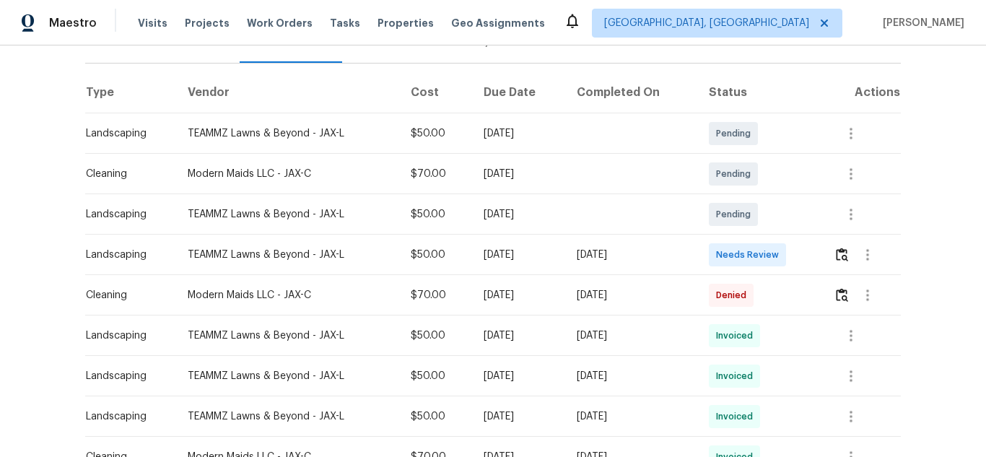
scroll to position [27, 0]
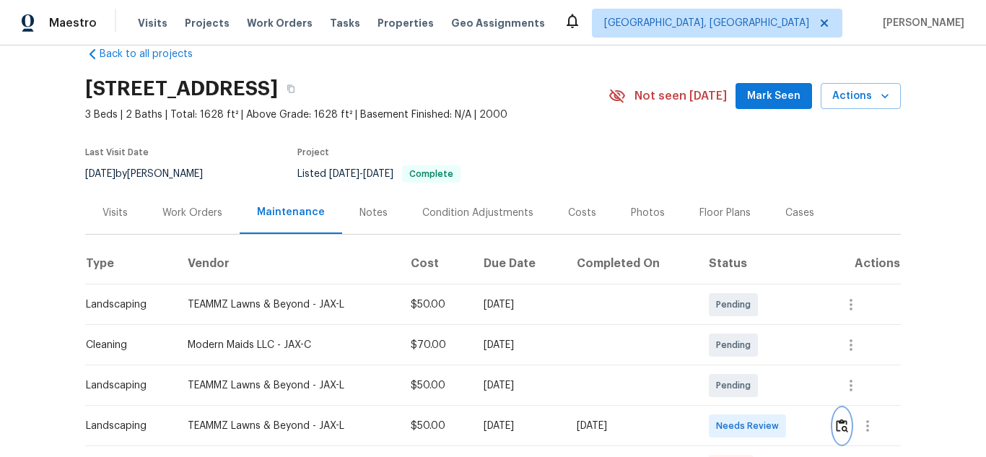
click at [843, 422] on img "button" at bounding box center [842, 426] width 12 height 14
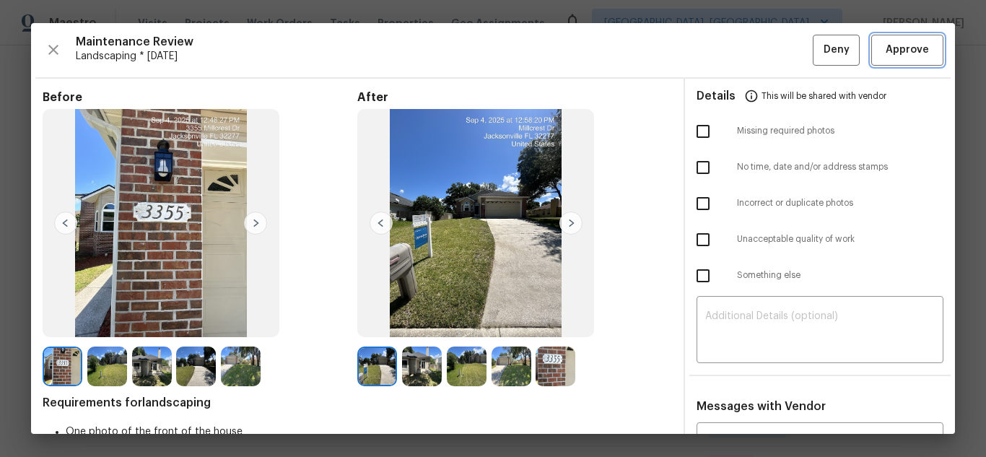
drag, startPoint x: 909, startPoint y: 48, endPoint x: 910, endPoint y: 61, distance: 13.7
click at [909, 48] on span "Approve" at bounding box center [907, 50] width 43 height 18
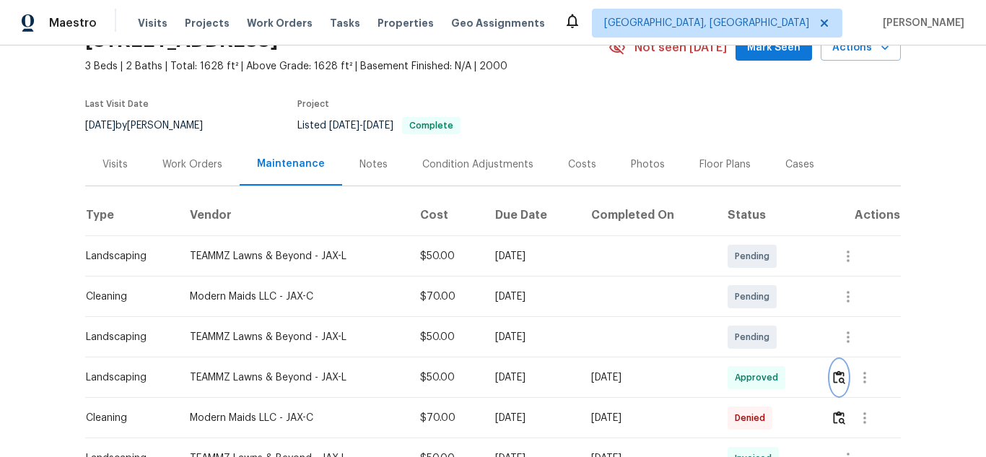
scroll to position [217, 0]
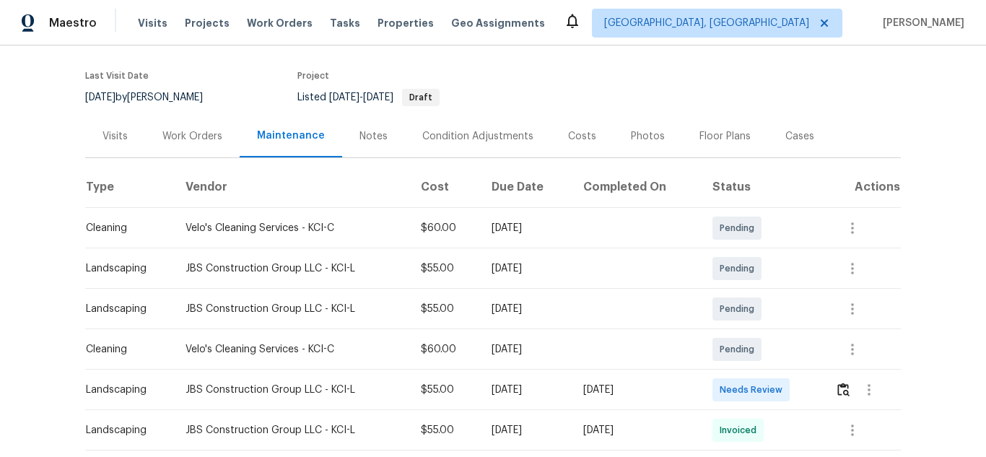
scroll to position [121, 0]
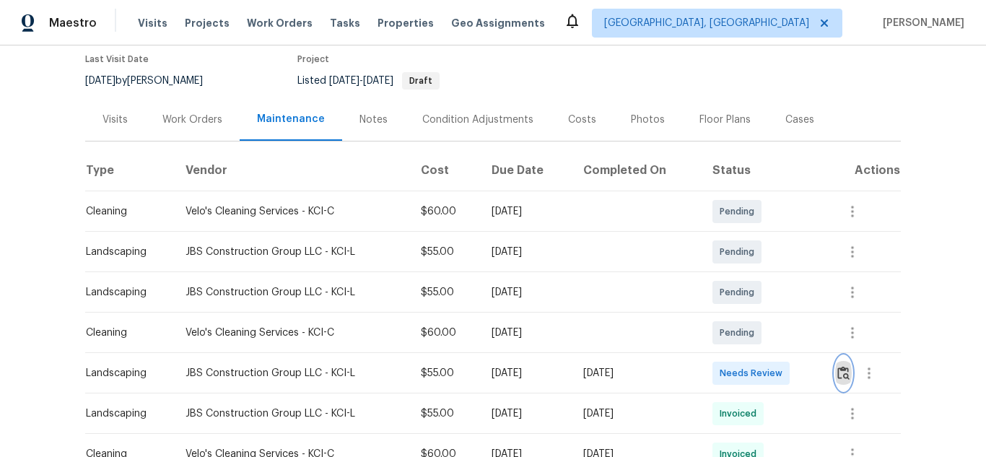
click at [842, 375] on img "button" at bounding box center [844, 373] width 12 height 14
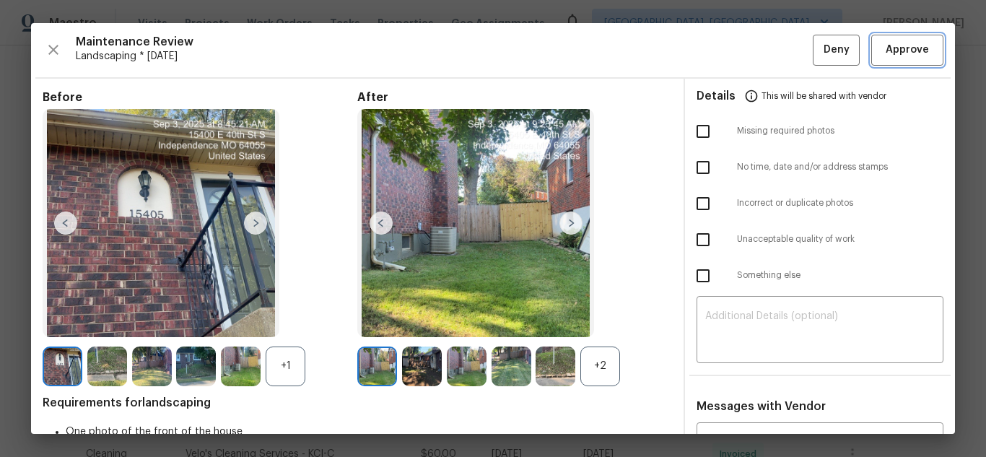
drag, startPoint x: 887, startPoint y: 61, endPoint x: 970, endPoint y: 132, distance: 109.1
click at [887, 61] on button "Approve" at bounding box center [908, 50] width 72 height 31
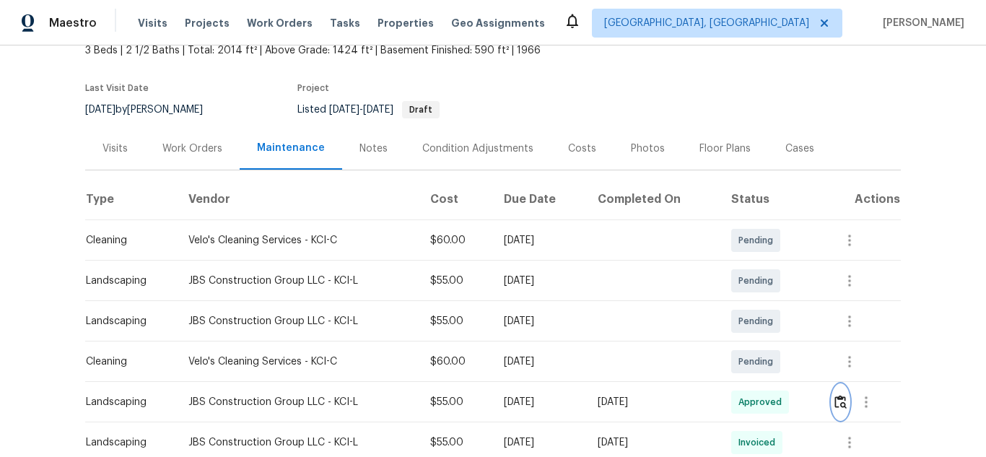
scroll to position [0, 0]
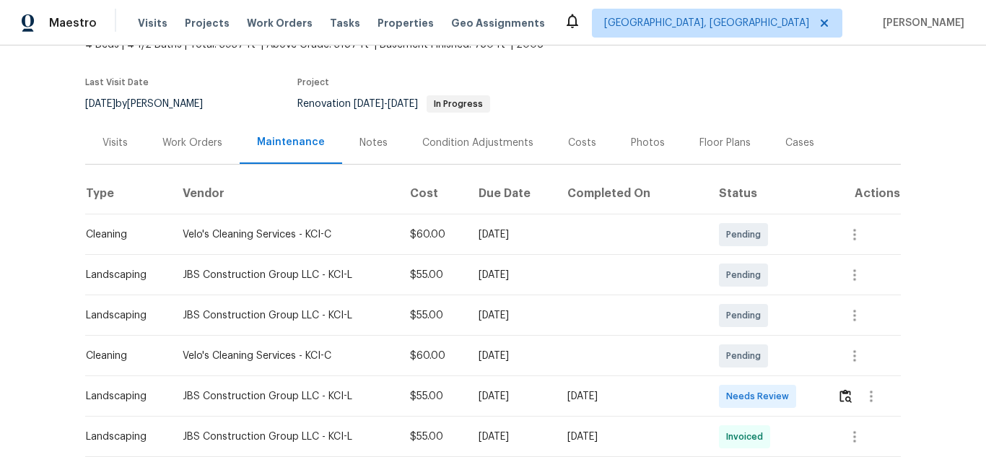
scroll to position [121, 0]
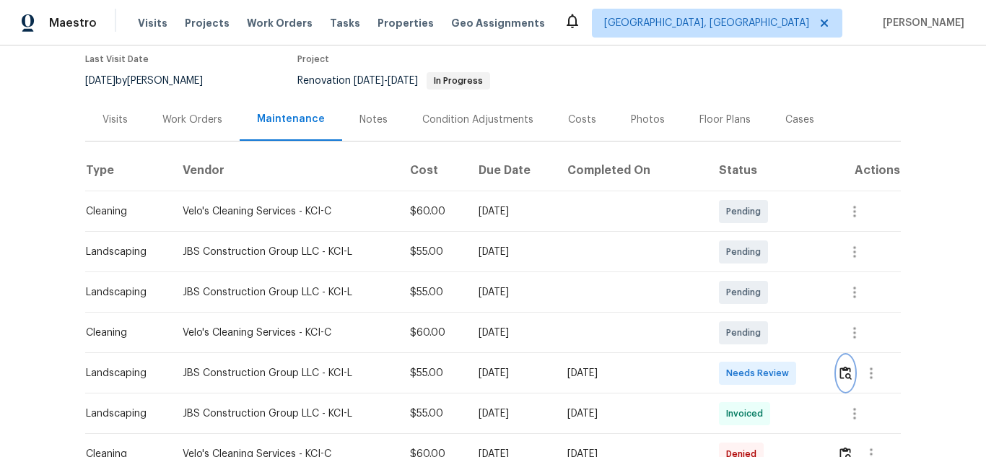
click at [842, 371] on img "button" at bounding box center [846, 373] width 12 height 14
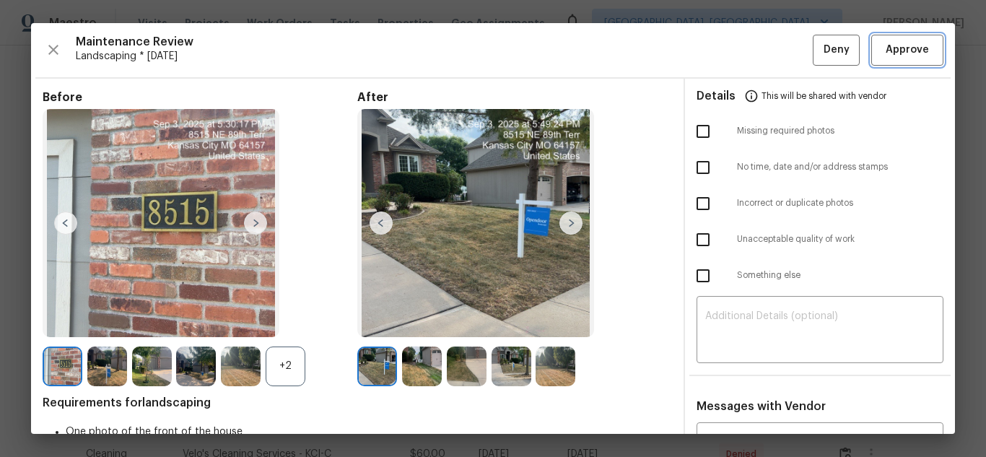
click at [895, 46] on span "Approve" at bounding box center [907, 50] width 43 height 18
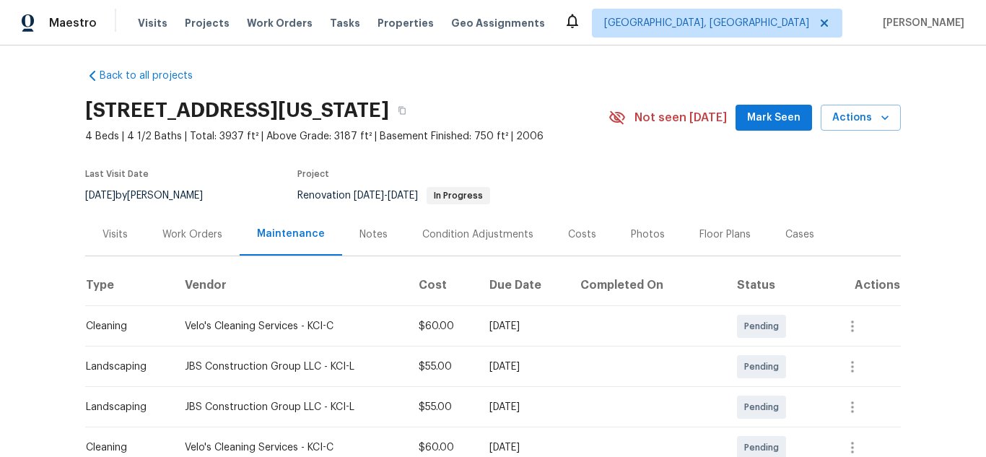
scroll to position [0, 0]
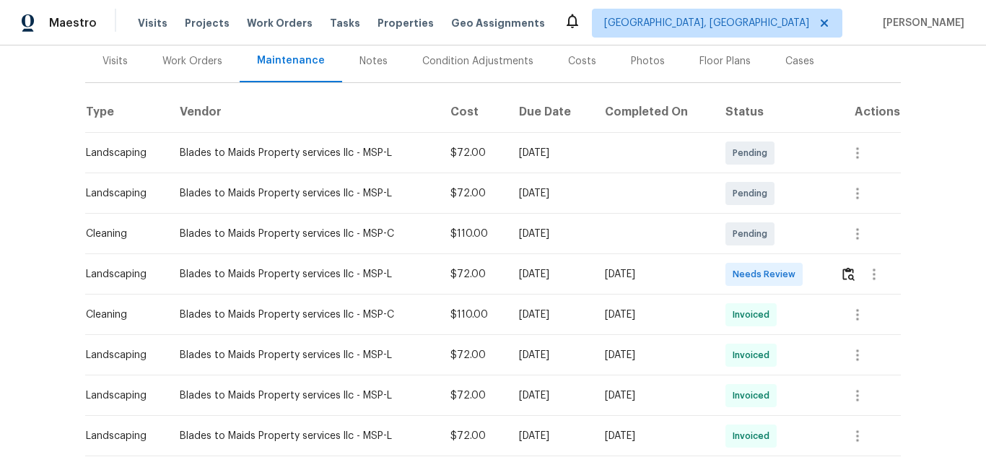
scroll to position [25, 0]
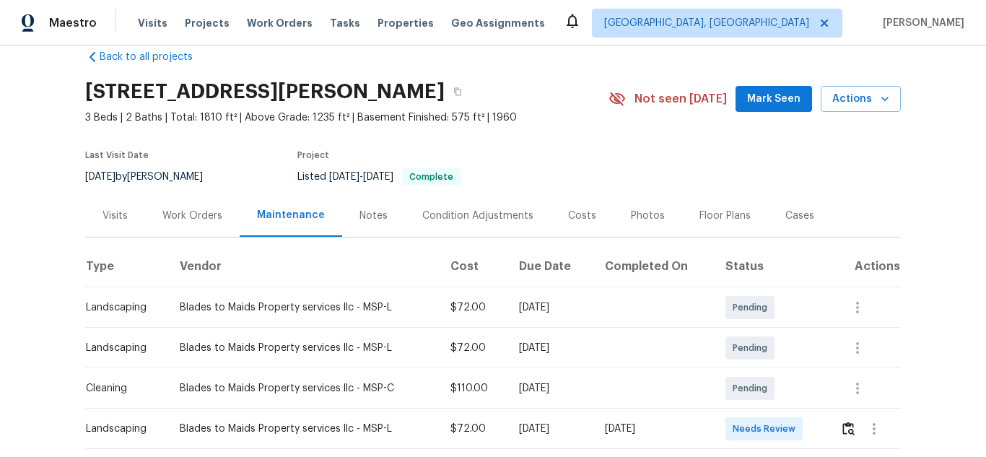
click at [836, 423] on td at bounding box center [865, 429] width 72 height 40
click at [843, 424] on img "button" at bounding box center [849, 429] width 12 height 14
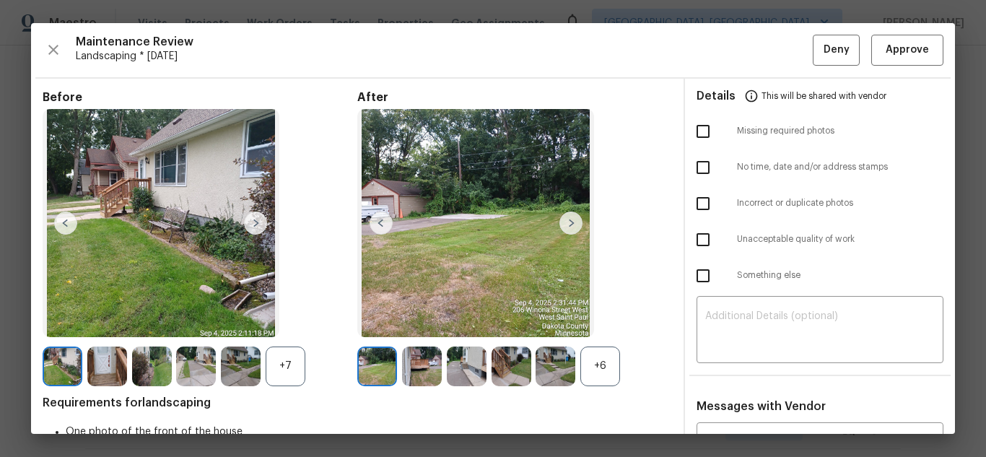
drag, startPoint x: 305, startPoint y: 4, endPoint x: 455, endPoint y: 121, distance: 190.8
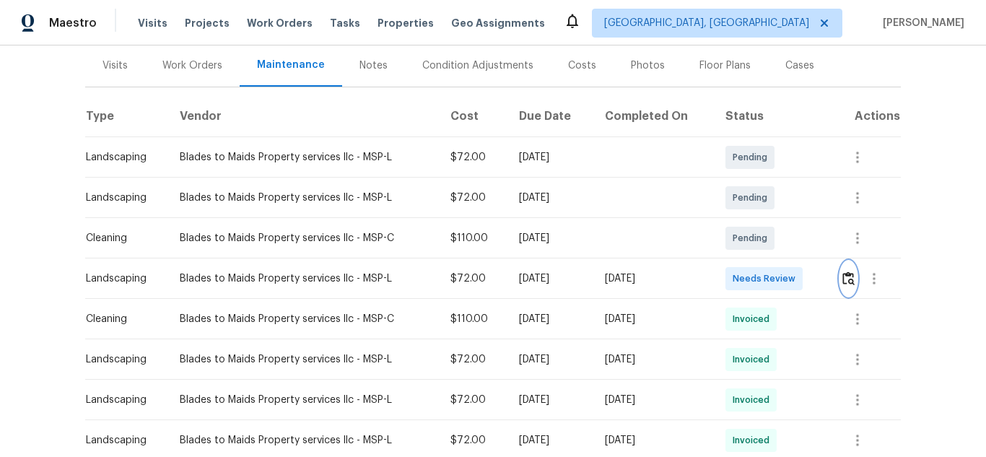
scroll to position [169, 0]
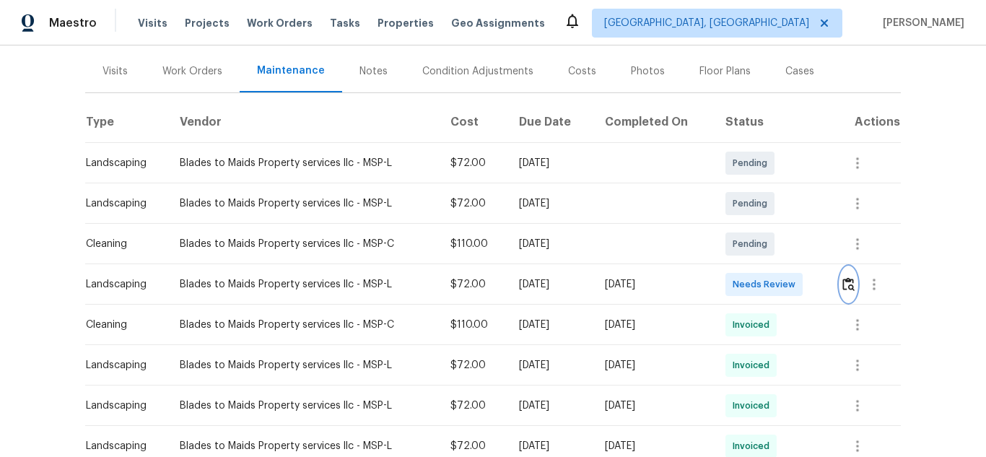
click at [843, 287] on img "button" at bounding box center [849, 284] width 12 height 14
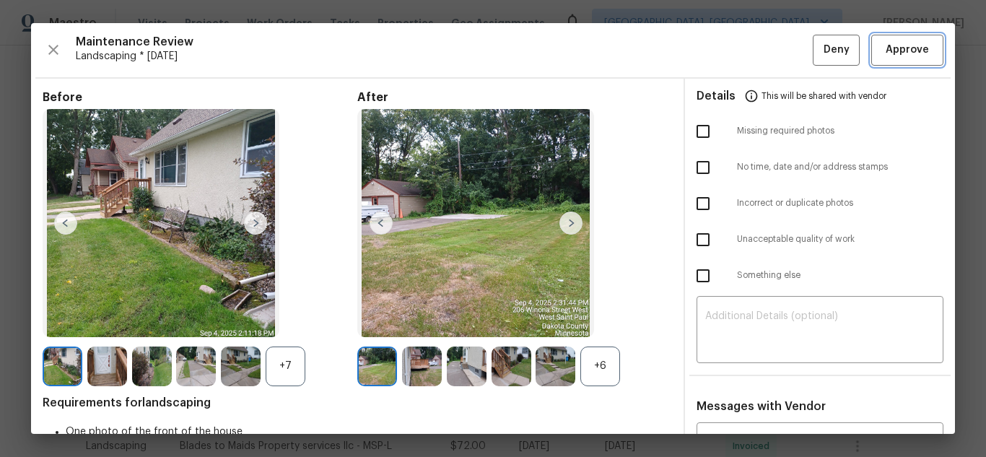
drag, startPoint x: 882, startPoint y: 50, endPoint x: 983, endPoint y: 174, distance: 159.7
click at [886, 51] on span "Approve" at bounding box center [907, 50] width 43 height 18
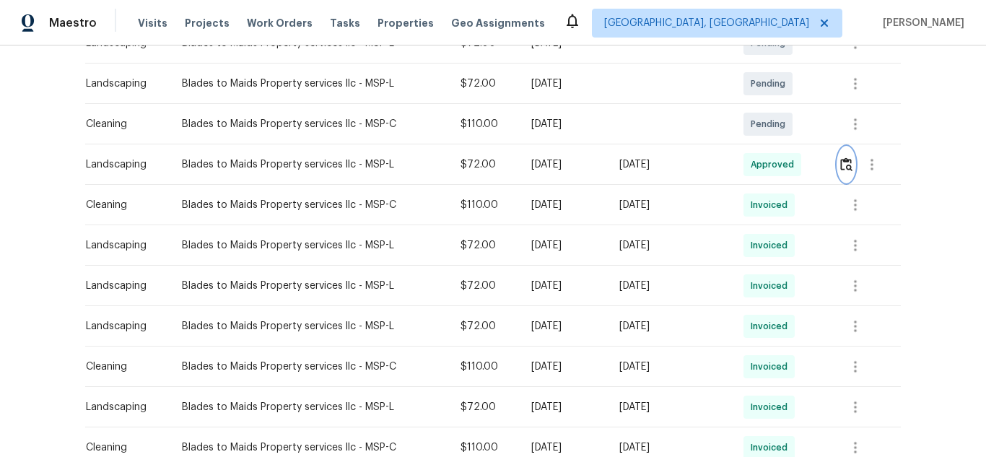
scroll to position [0, 0]
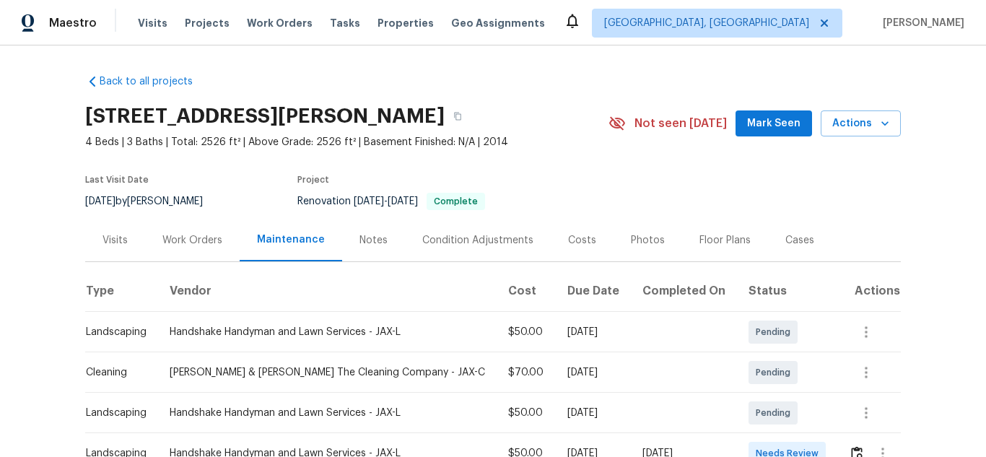
scroll to position [72, 0]
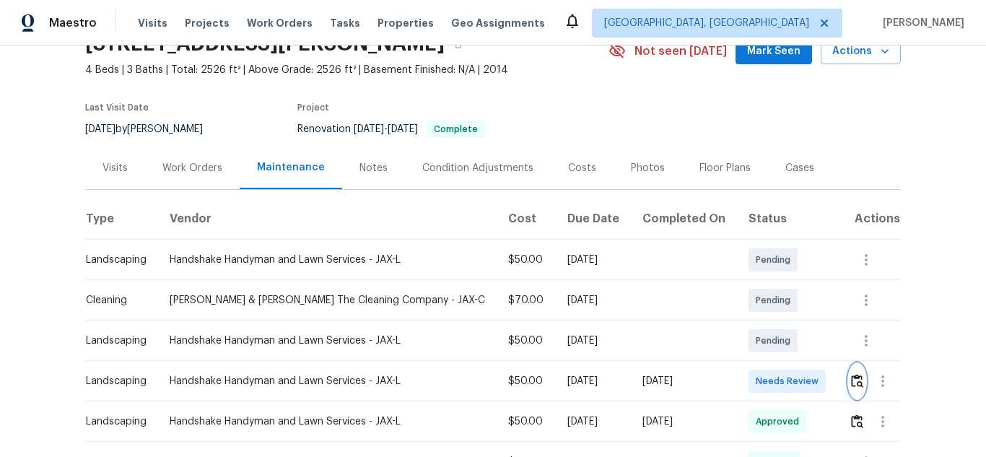
click at [851, 383] on img "button" at bounding box center [857, 381] width 12 height 14
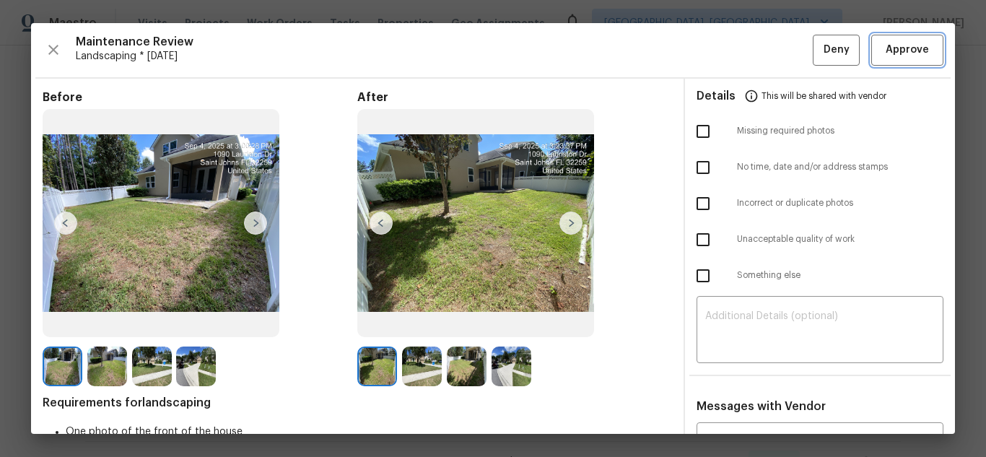
click at [888, 61] on button "Approve" at bounding box center [908, 50] width 72 height 31
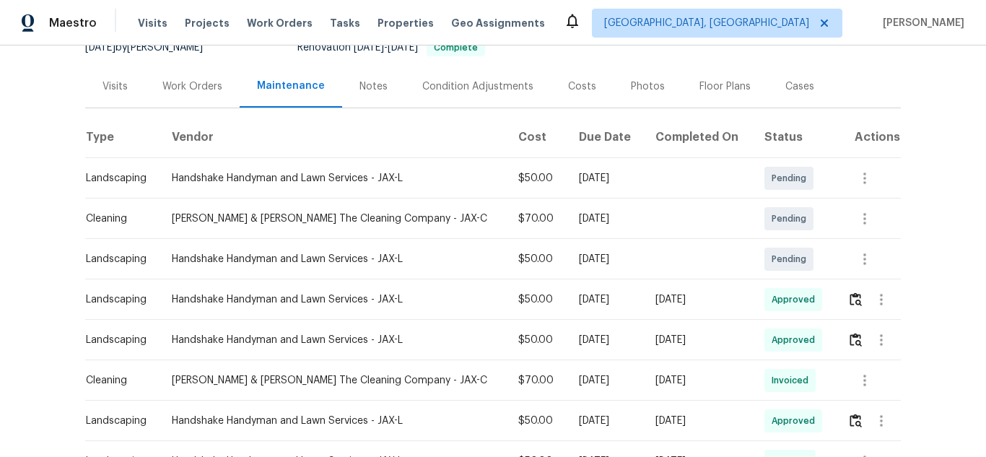
scroll to position [0, 0]
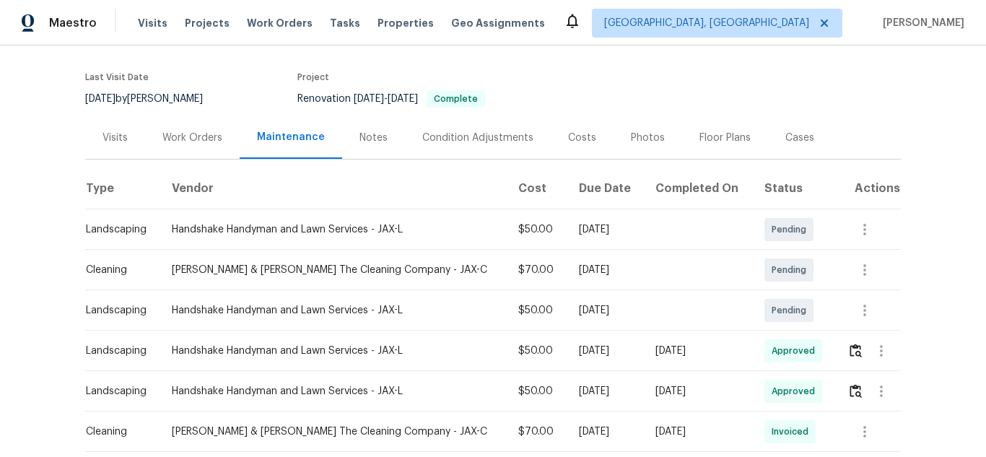
scroll to position [217, 0]
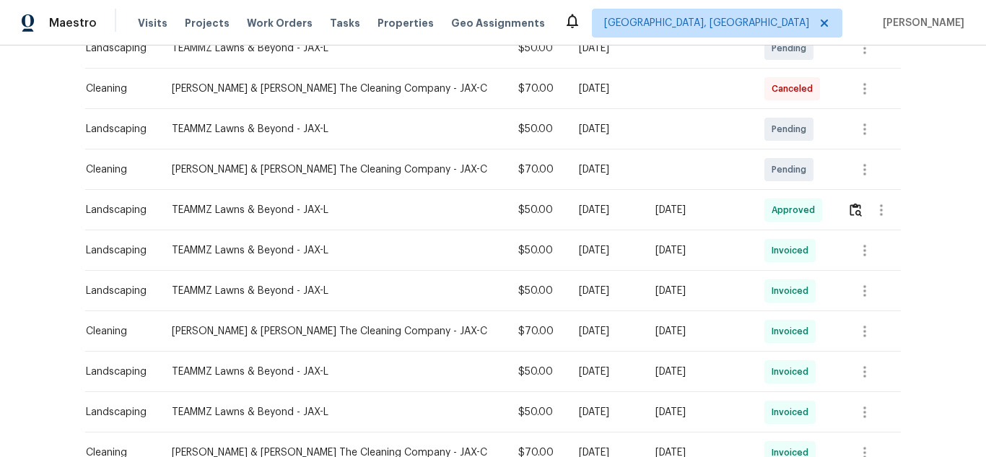
scroll to position [289, 0]
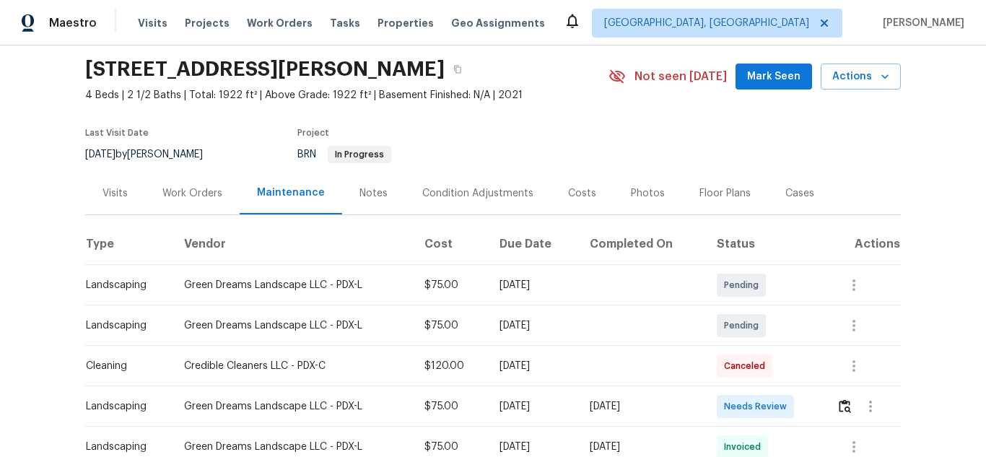
scroll to position [72, 0]
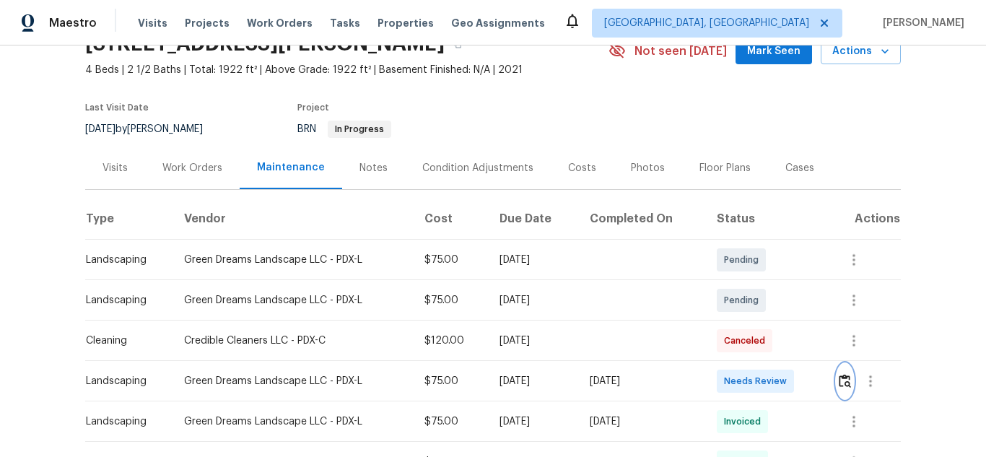
click at [843, 373] on button "button" at bounding box center [845, 381] width 17 height 35
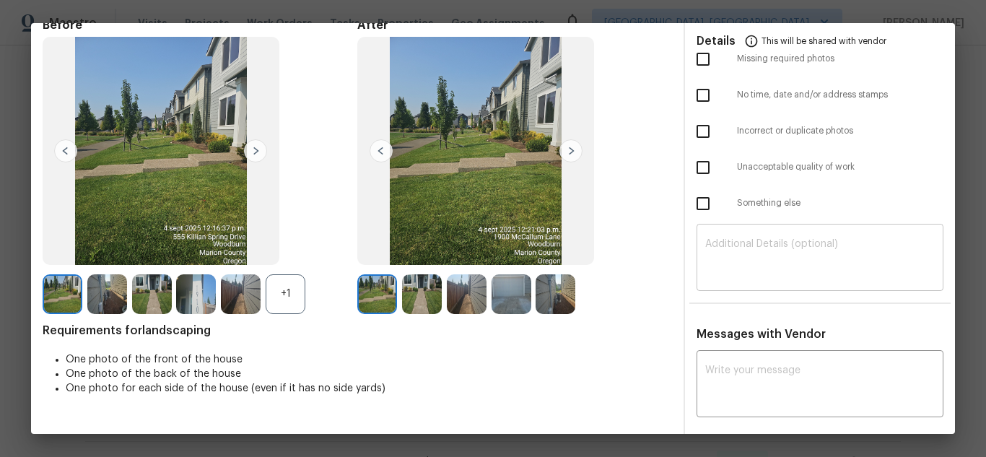
scroll to position [0, 0]
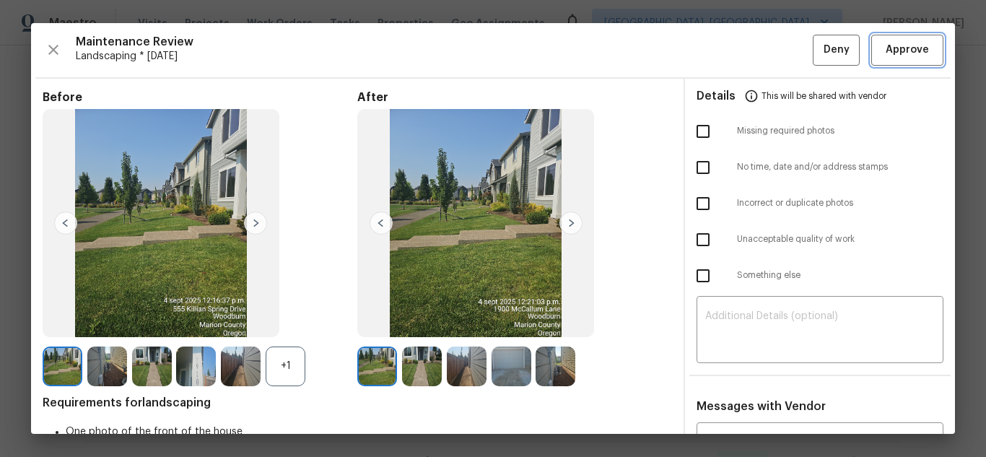
click at [887, 58] on span "Approve" at bounding box center [907, 50] width 43 height 18
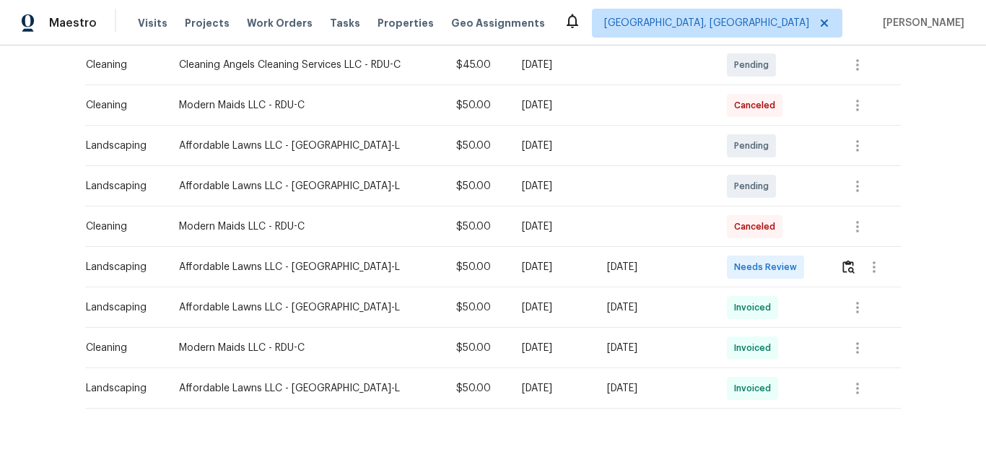
scroll to position [172, 0]
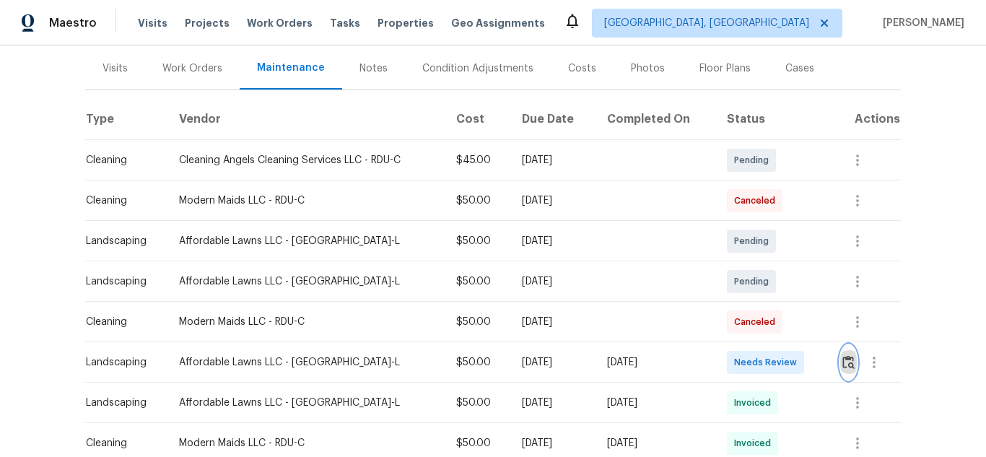
click at [846, 357] on img "button" at bounding box center [849, 362] width 12 height 14
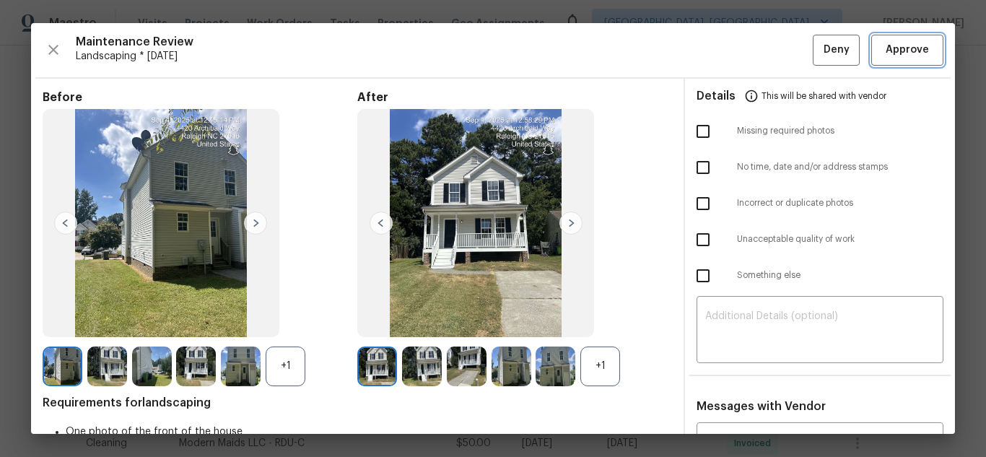
click at [897, 42] on span "Approve" at bounding box center [907, 50] width 43 height 18
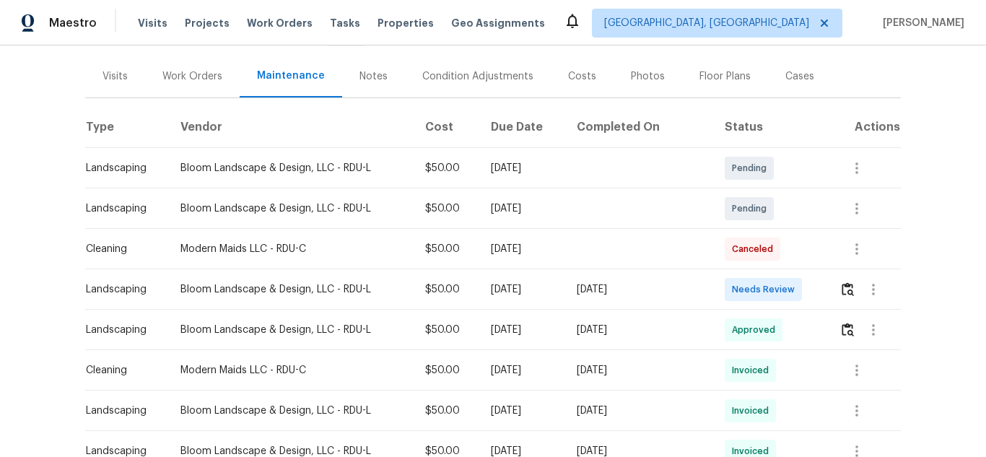
scroll to position [143, 0]
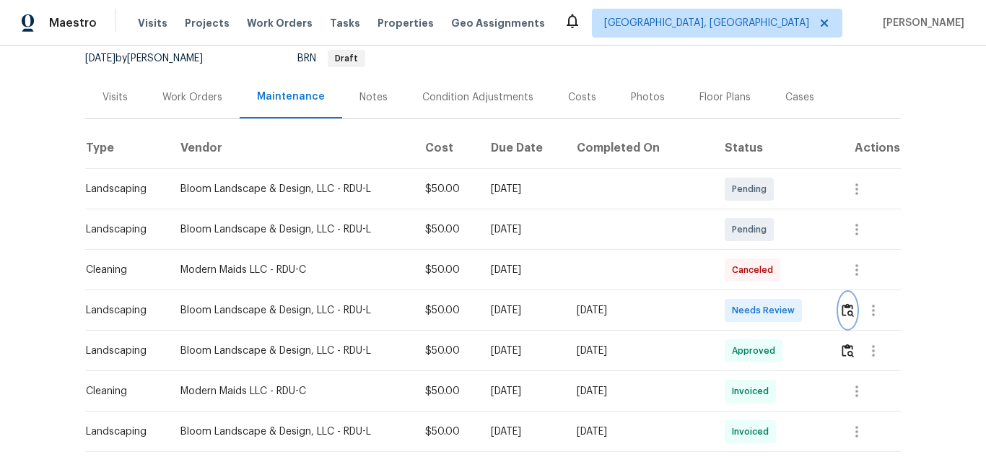
click at [846, 318] on button "button" at bounding box center [848, 310] width 17 height 35
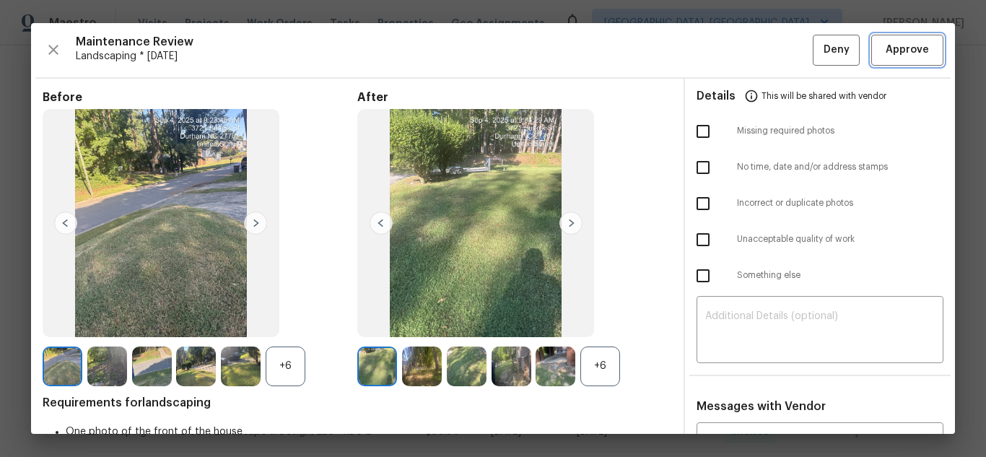
click at [905, 54] on span "Approve" at bounding box center [907, 50] width 43 height 18
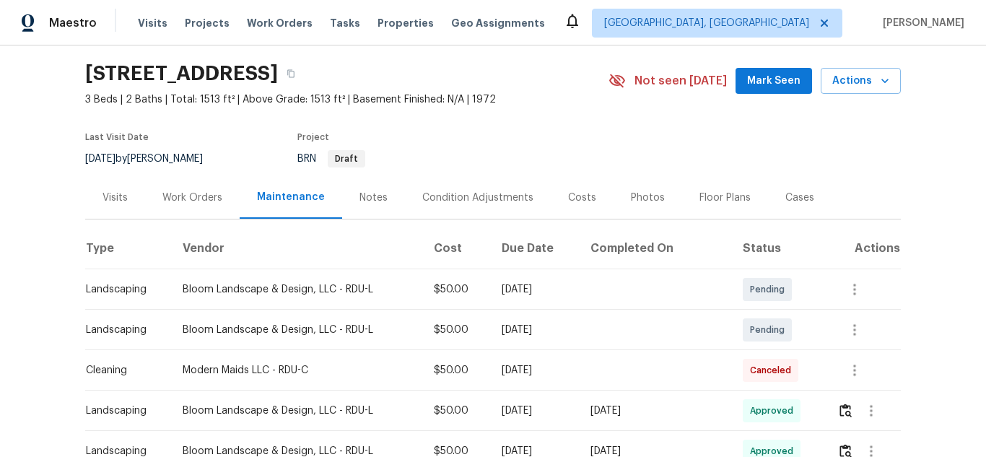
scroll to position [0, 0]
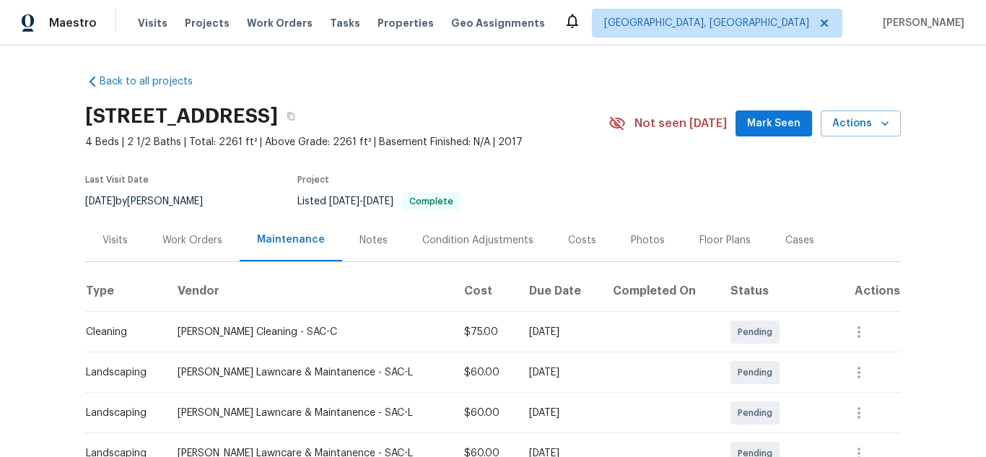
scroll to position [217, 0]
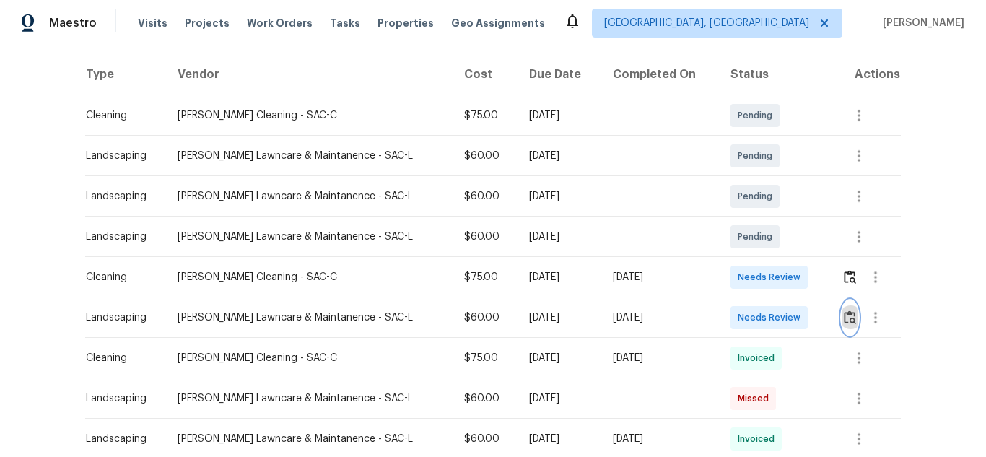
click at [846, 316] on img "button" at bounding box center [850, 317] width 12 height 14
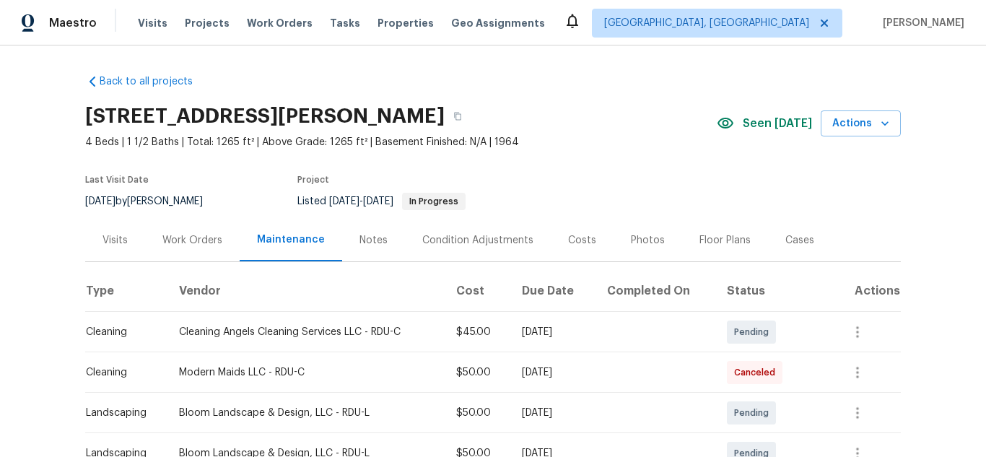
scroll to position [195, 0]
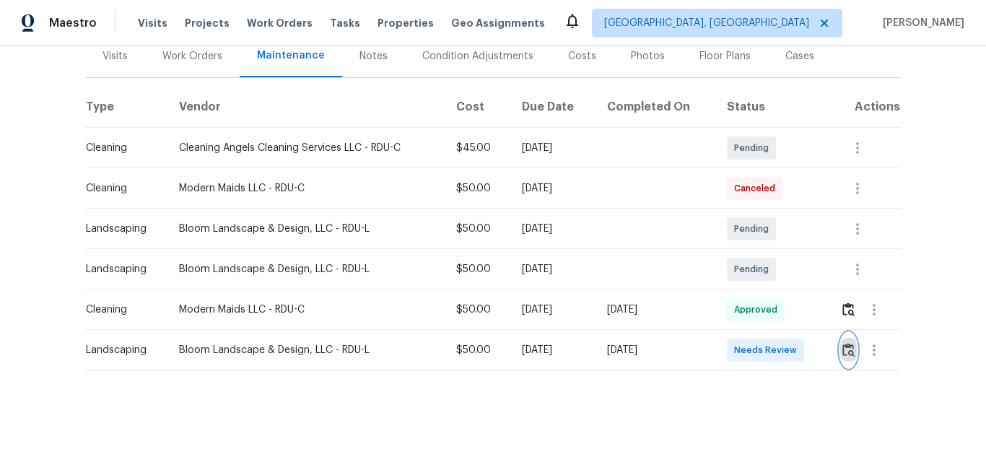
click at [843, 343] on img "button" at bounding box center [849, 350] width 12 height 14
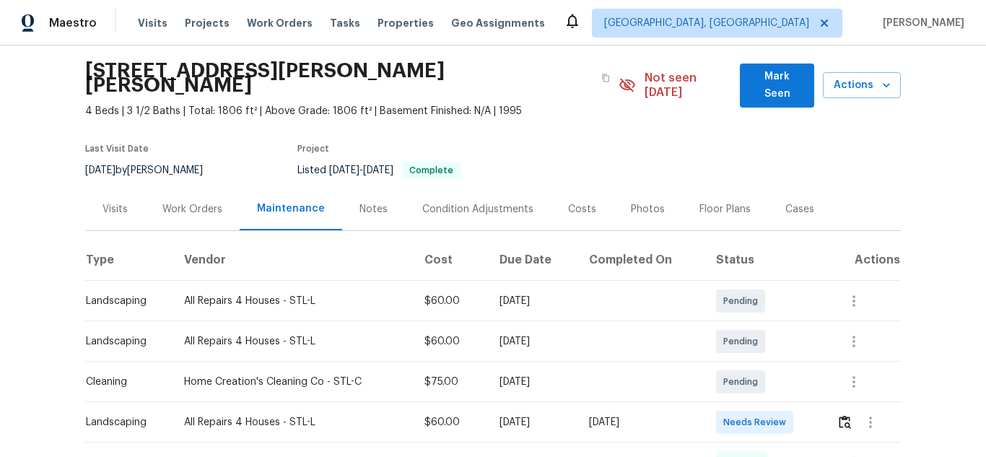
scroll to position [152, 0]
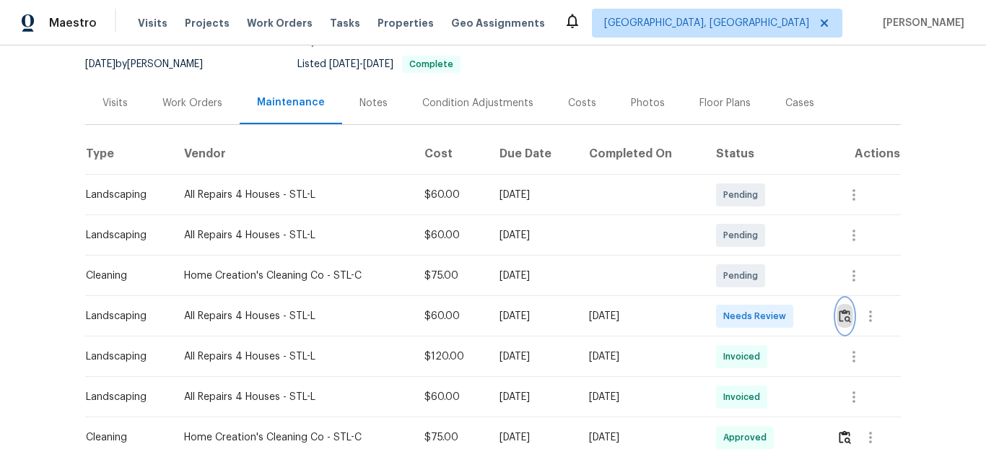
click at [837, 303] on button "button" at bounding box center [845, 316] width 17 height 35
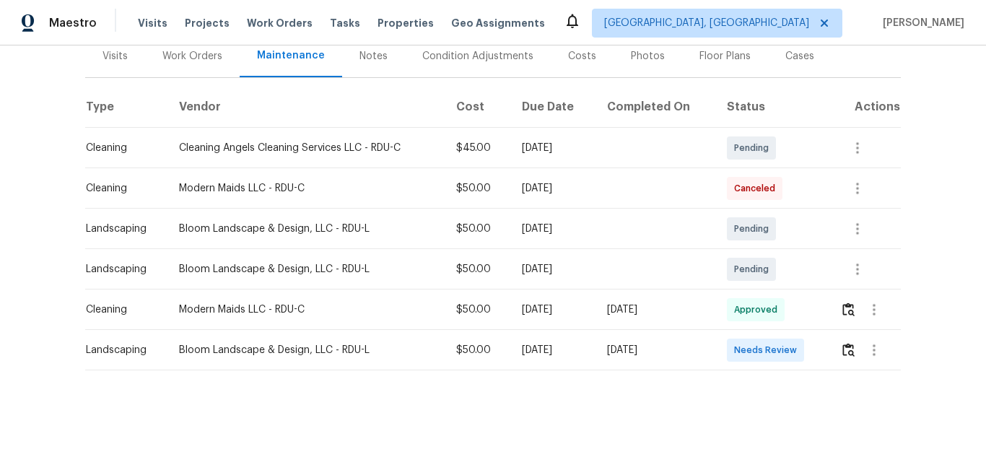
scroll to position [195, 0]
click at [849, 347] on button "button" at bounding box center [848, 350] width 17 height 35
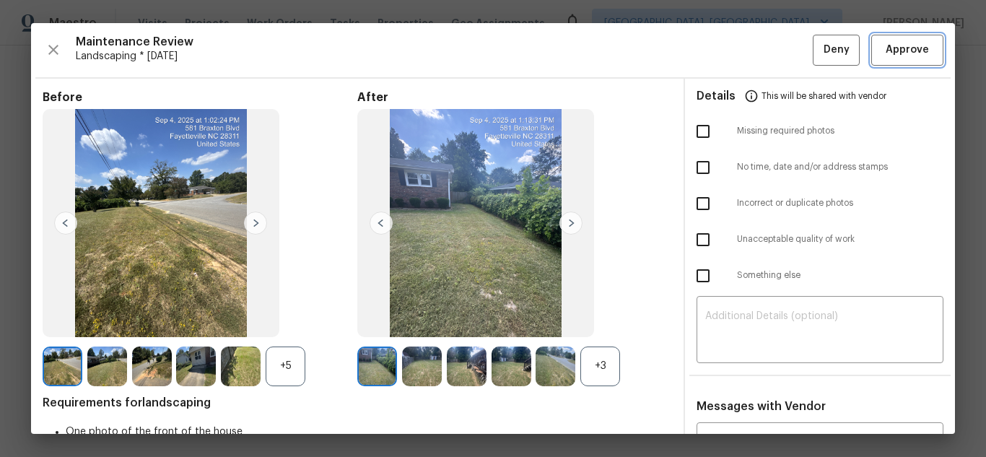
click at [911, 51] on span "Approve" at bounding box center [907, 50] width 43 height 18
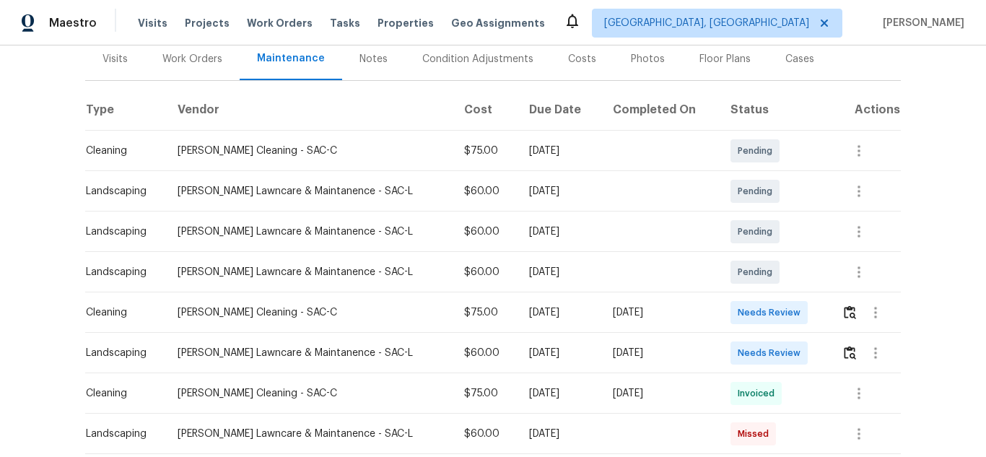
scroll to position [217, 0]
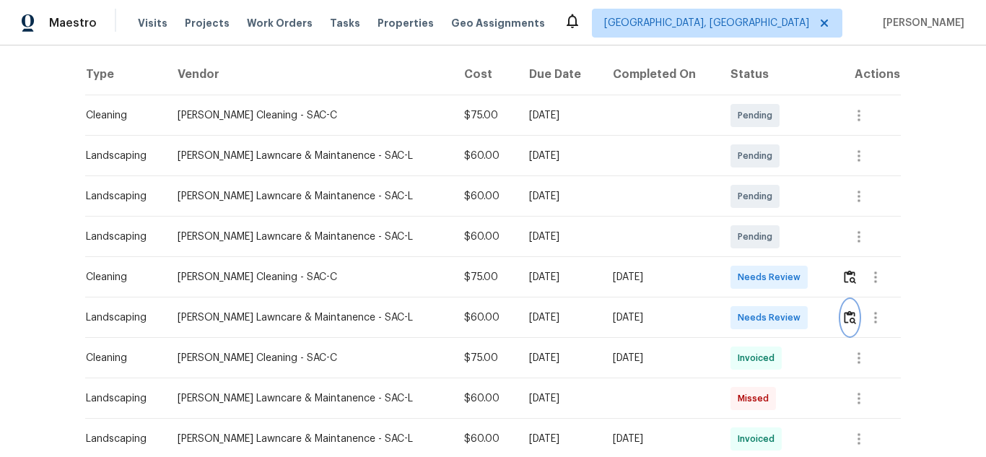
click at [848, 317] on img "button" at bounding box center [850, 317] width 12 height 14
